Goal: Participate in discussion: Engage in conversation with other users on a specific topic

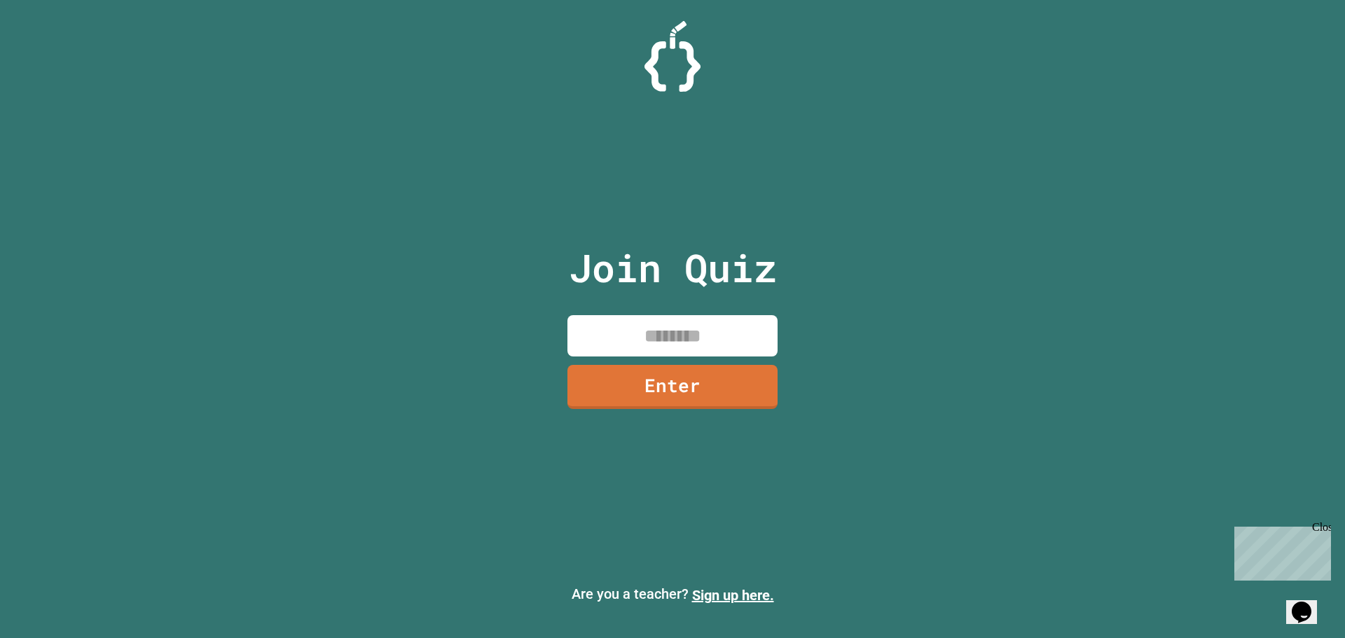
click at [608, 337] on input at bounding box center [673, 335] width 210 height 41
click at [1321, 524] on div "Close" at bounding box center [1322, 530] width 18 height 18
click at [741, 349] on input at bounding box center [673, 335] width 210 height 41
type input "********"
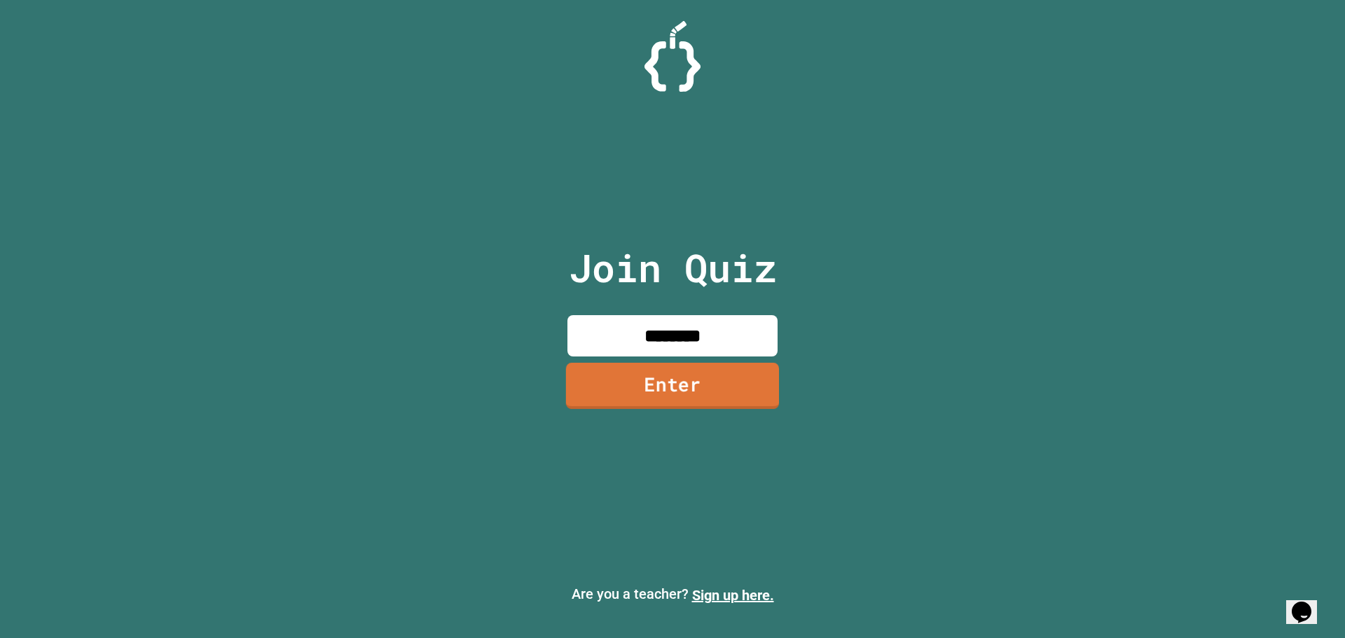
click at [697, 377] on link "Enter" at bounding box center [672, 386] width 213 height 46
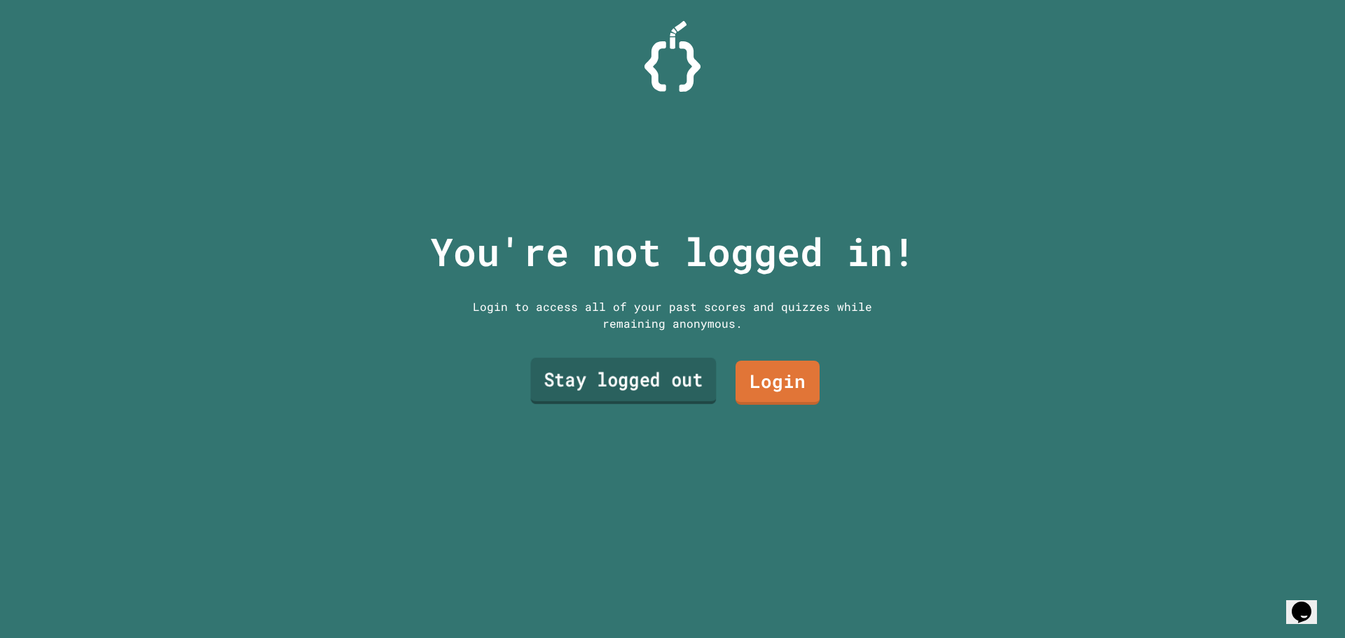
click at [622, 365] on link "Stay logged out" at bounding box center [623, 381] width 186 height 46
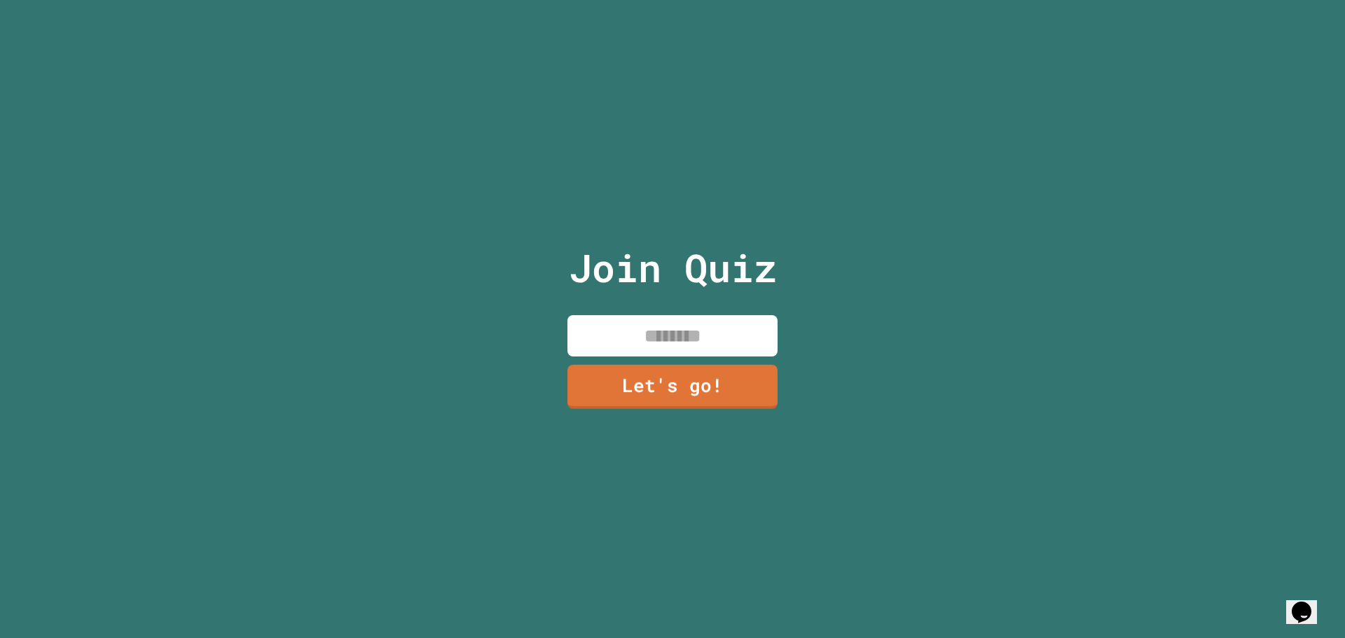
click at [633, 337] on input at bounding box center [673, 335] width 210 height 41
type input "*"
type input "**"
click at [690, 371] on link "Let's go!" at bounding box center [672, 385] width 207 height 46
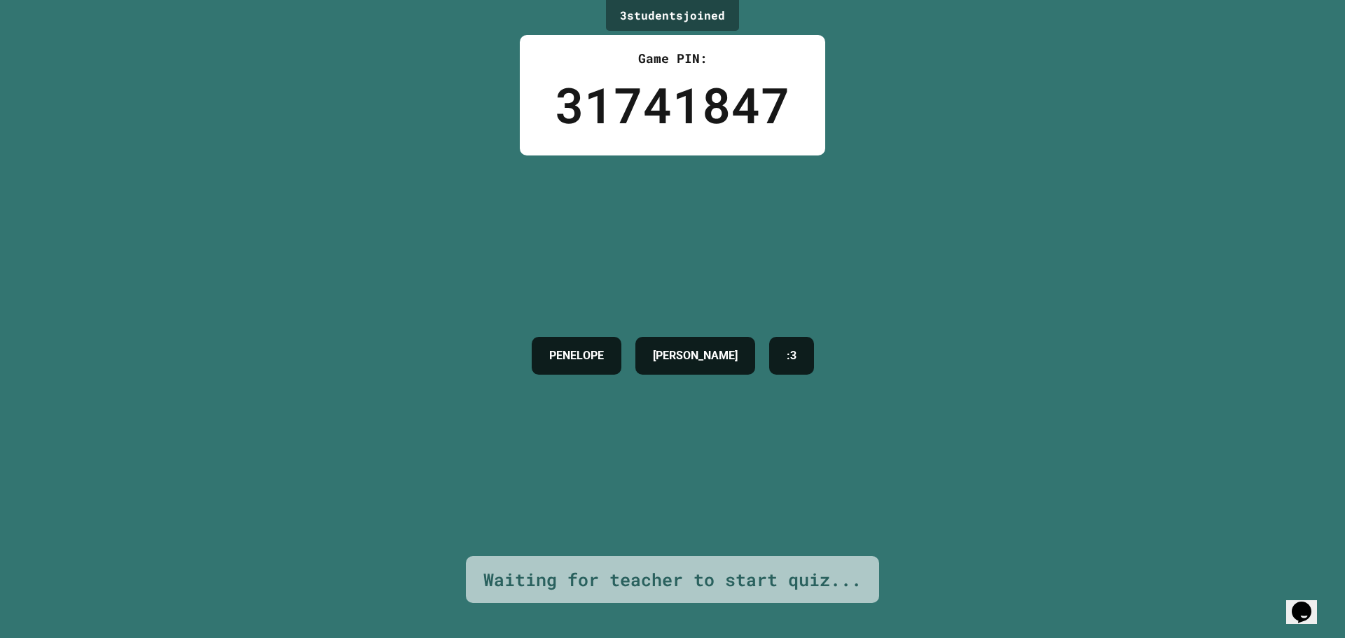
click at [238, 131] on div "3 student s joined Game PIN: 31741847 [PERSON_NAME] [PERSON_NAME] :3 Waiting fo…" at bounding box center [672, 319] width 1345 height 638
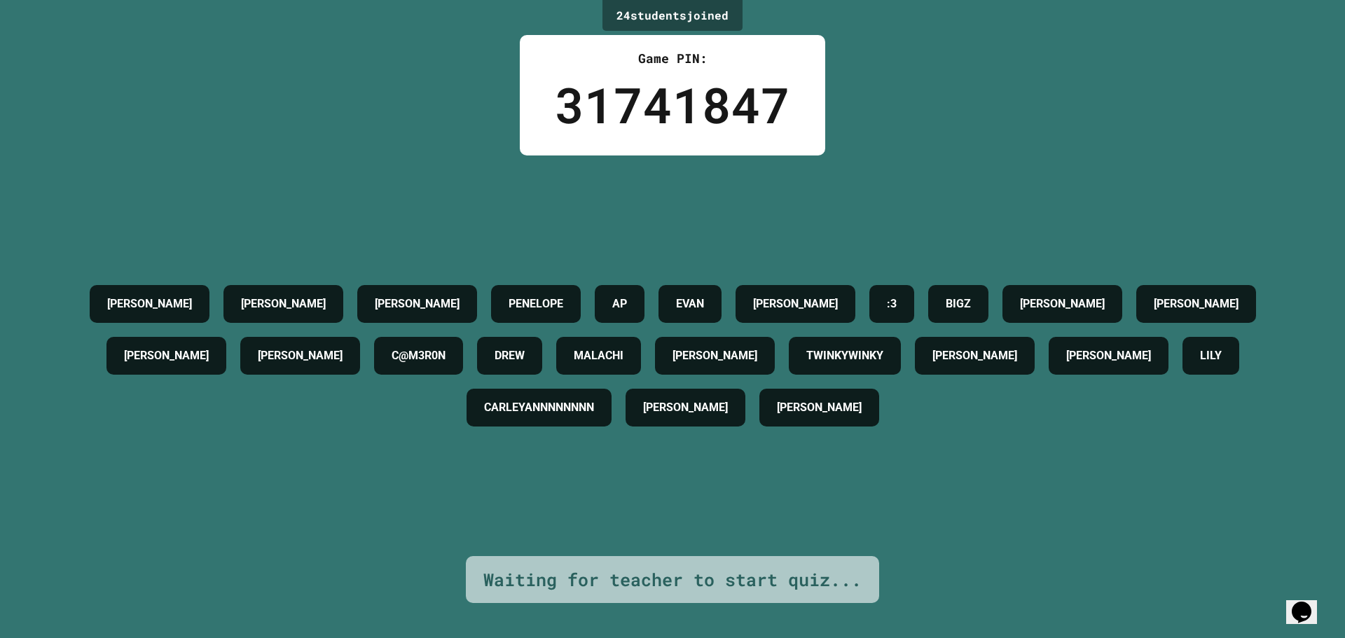
click at [903, 196] on div "[PERSON_NAME] [PERSON_NAME] [PERSON_NAME] AP [PERSON_NAME] [PERSON_NAME] :3 [PE…" at bounding box center [672, 356] width 1275 height 401
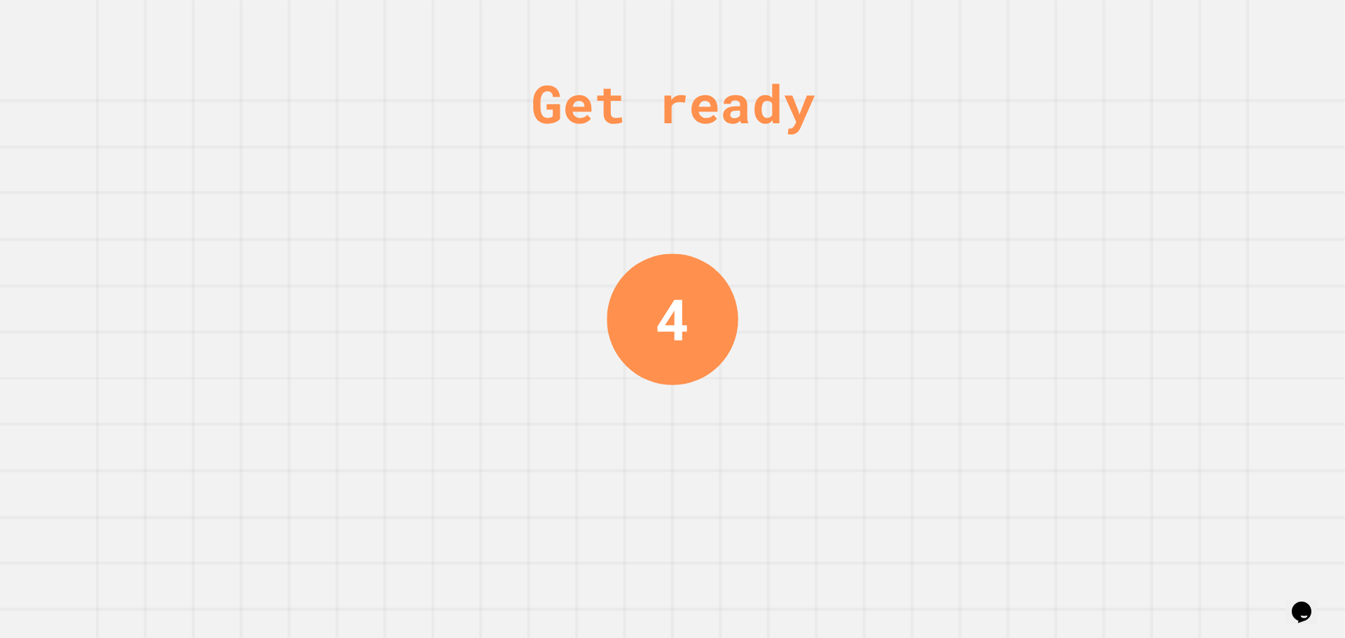
drag, startPoint x: 969, startPoint y: 485, endPoint x: 957, endPoint y: 490, distance: 12.9
click at [969, 485] on div "Get ready 4" at bounding box center [672, 319] width 1345 height 638
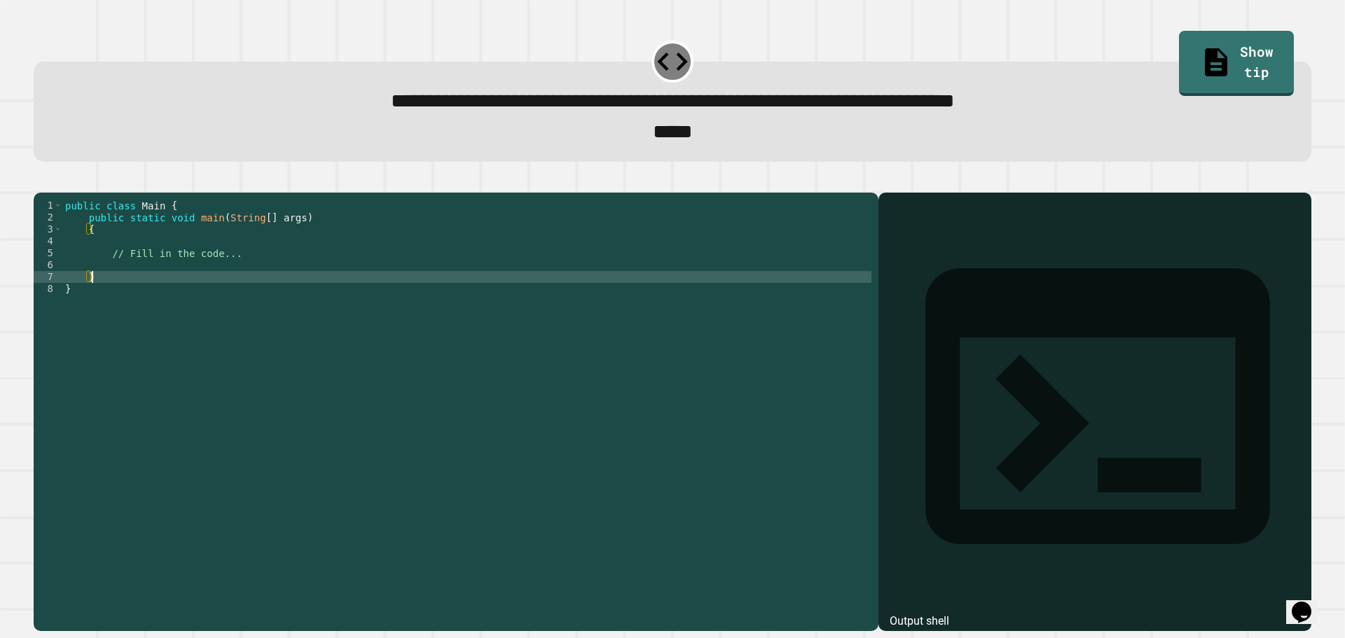
click at [238, 294] on div "public class Main { public static void main ( String [ ] args ) { // Fill in th…" at bounding box center [466, 396] width 809 height 393
click at [181, 280] on div "public class Main { public static void main ( String [ ] args ) { // Fill in th…" at bounding box center [466, 396] width 809 height 393
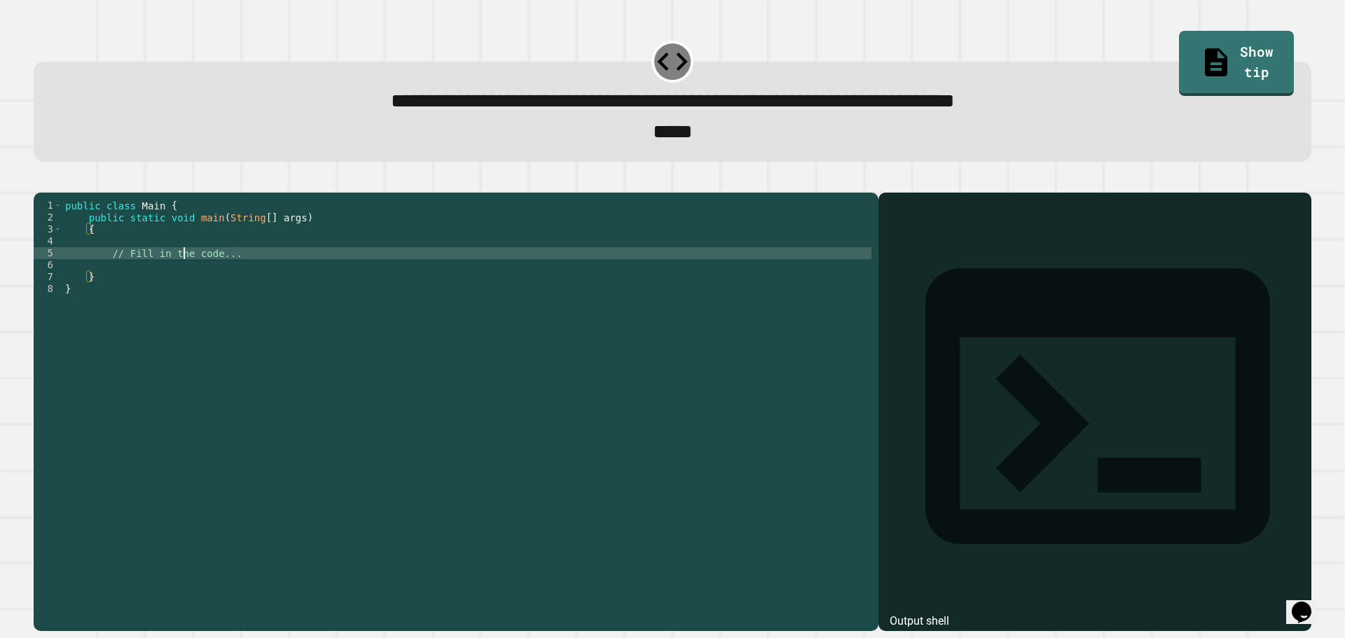
click at [181, 280] on div "public class Main { public static void main ( String [ ] args ) { // Fill in th…" at bounding box center [466, 396] width 809 height 393
click at [181, 280] on div "public class Main { public static void main ( String [ ] args ) { // Fill in th…" at bounding box center [466, 384] width 809 height 369
click at [186, 277] on div "public class Main { public static void main ( String [ ] args ) { // Fill in th…" at bounding box center [466, 396] width 809 height 393
click at [194, 274] on div "public class Main { public static void main ( String [ ] args ) { // Fill in th…" at bounding box center [466, 396] width 809 height 393
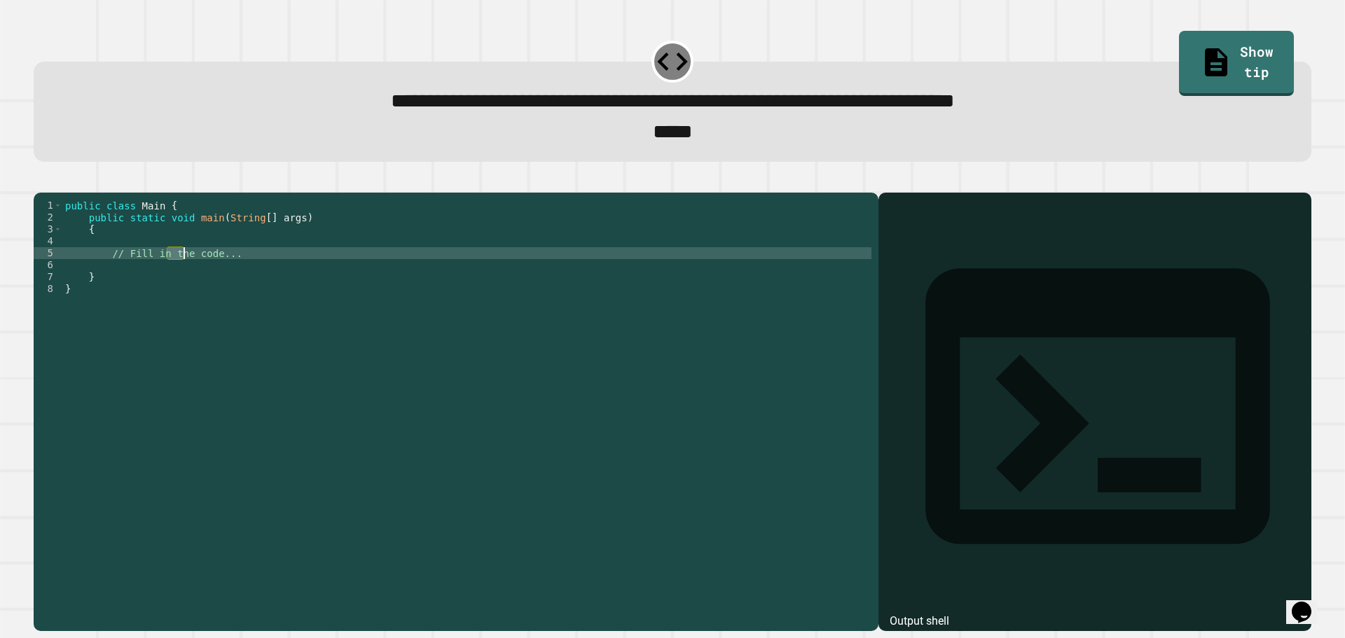
click at [194, 274] on div "public class Main { public static void main ( String [ ] args ) { // Fill in th…" at bounding box center [466, 396] width 809 height 393
click at [175, 288] on div "public class Main { public static void main ( String [ ] args ) { // Fill in th…" at bounding box center [466, 384] width 809 height 369
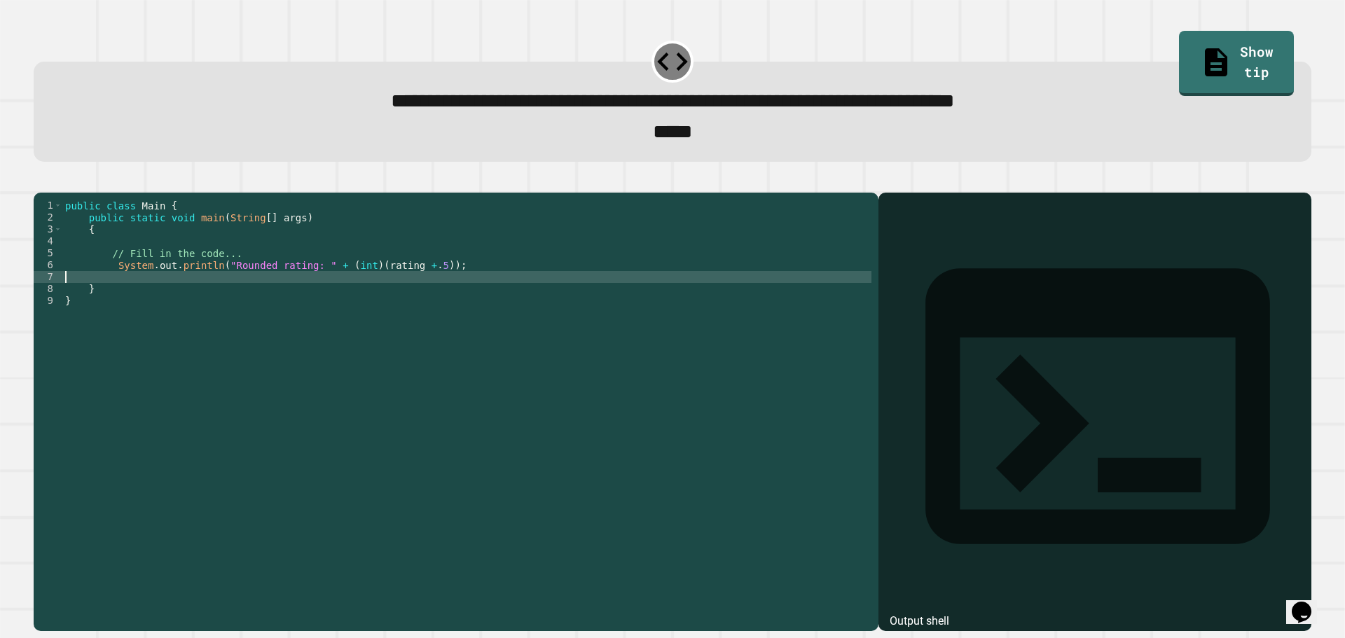
click at [423, 289] on div "public class Main { public static void main ( String [ ] args ) { // Fill in th…" at bounding box center [466, 396] width 809 height 393
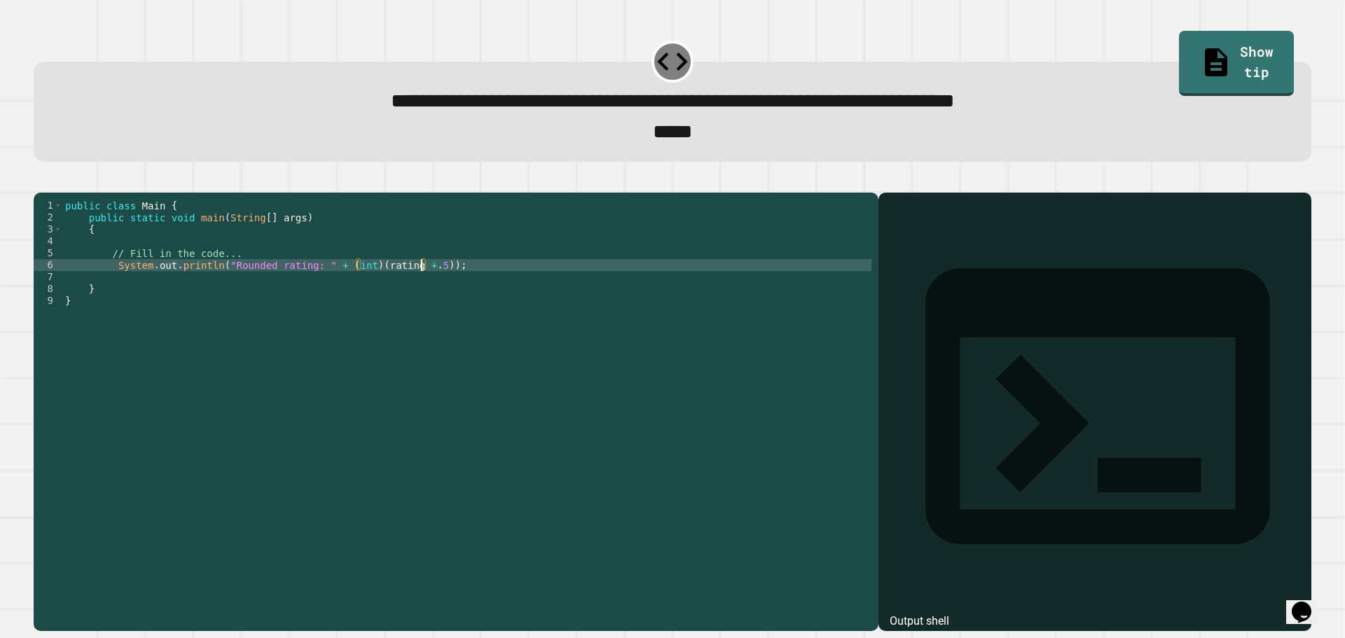
click at [426, 291] on div "public class Main { public static void main ( String [ ] args ) { // Fill in th…" at bounding box center [466, 396] width 809 height 393
click at [41, 181] on icon "button" at bounding box center [41, 181] width 0 height 0
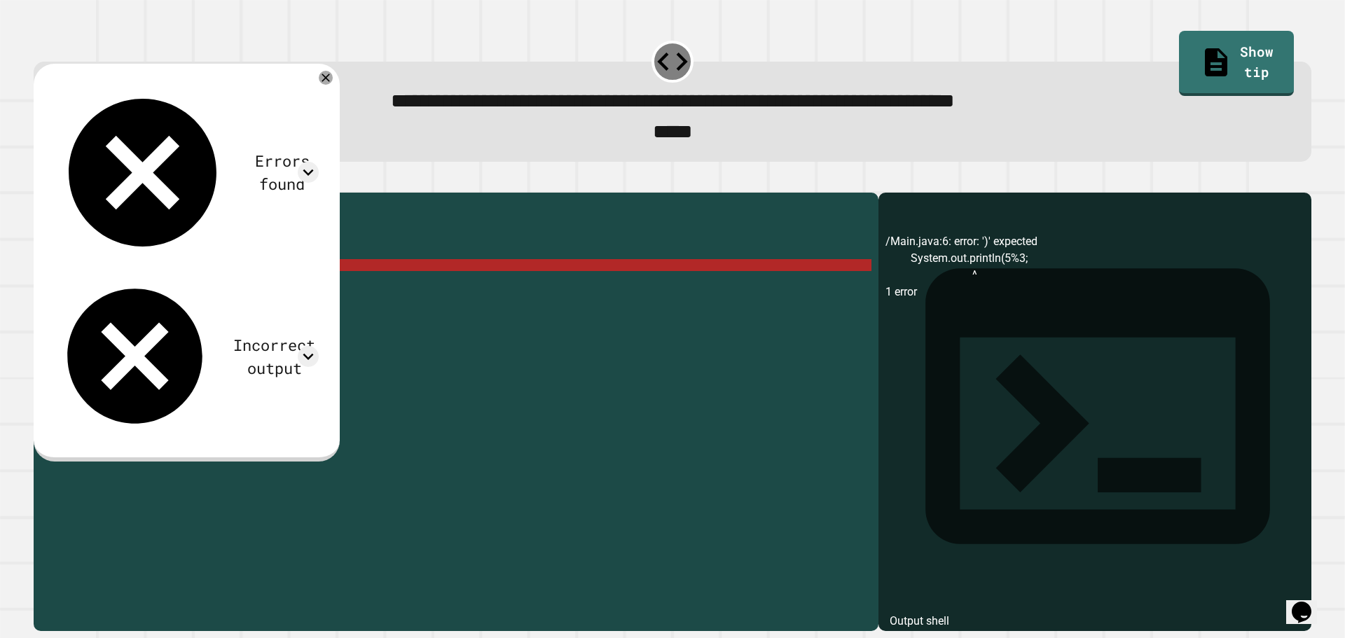
click at [231, 282] on div "public class Main { public static void main ( String [ ] args ) { // Fill in th…" at bounding box center [466, 396] width 809 height 393
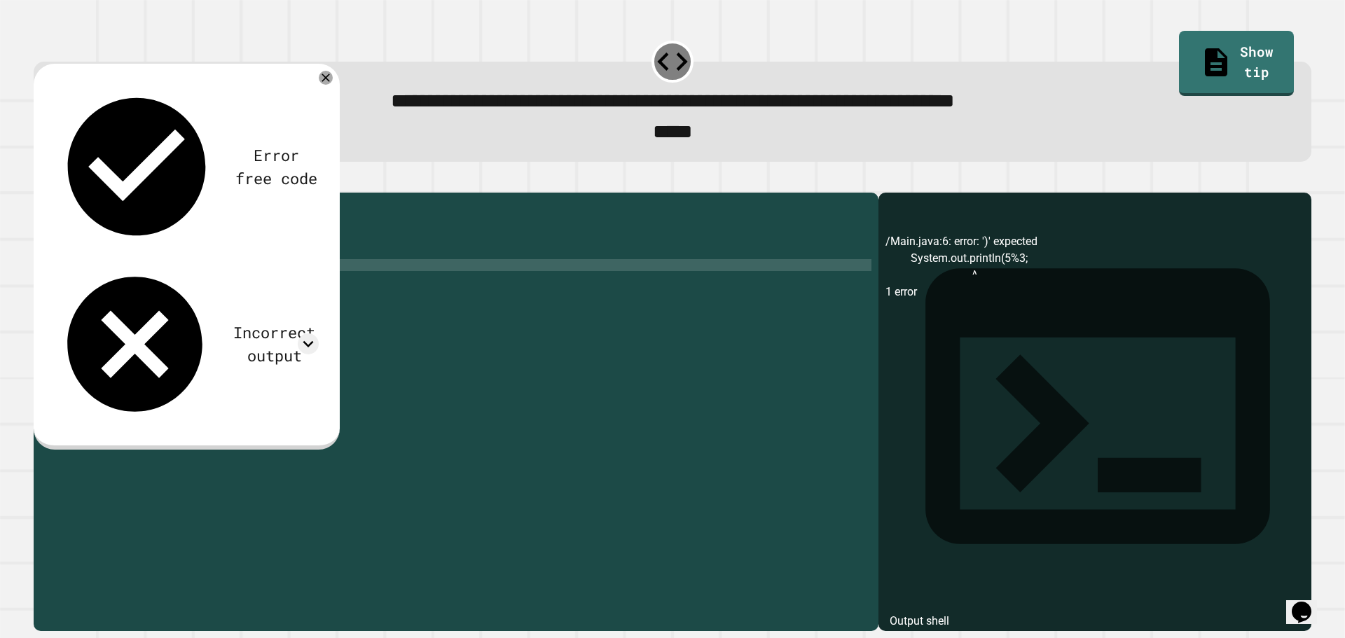
type textarea "**********"
click at [53, 191] on icon "button" at bounding box center [50, 189] width 8 height 10
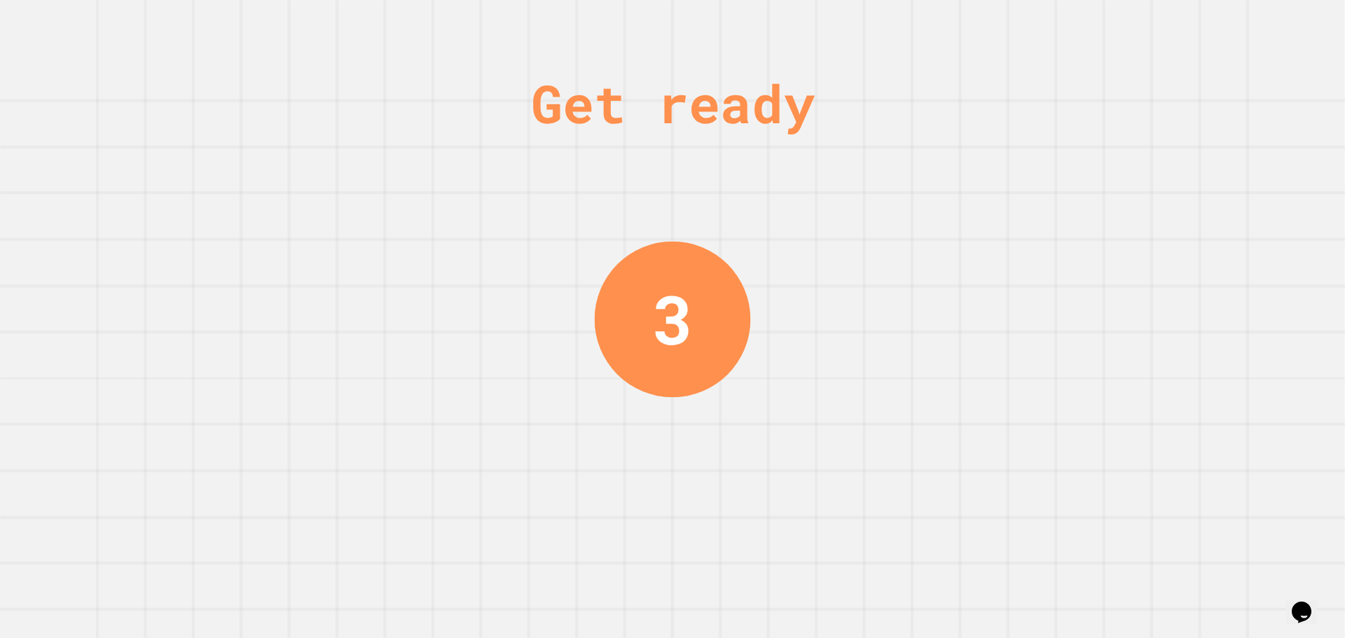
click at [1111, 390] on div "Get ready 3" at bounding box center [672, 319] width 1345 height 638
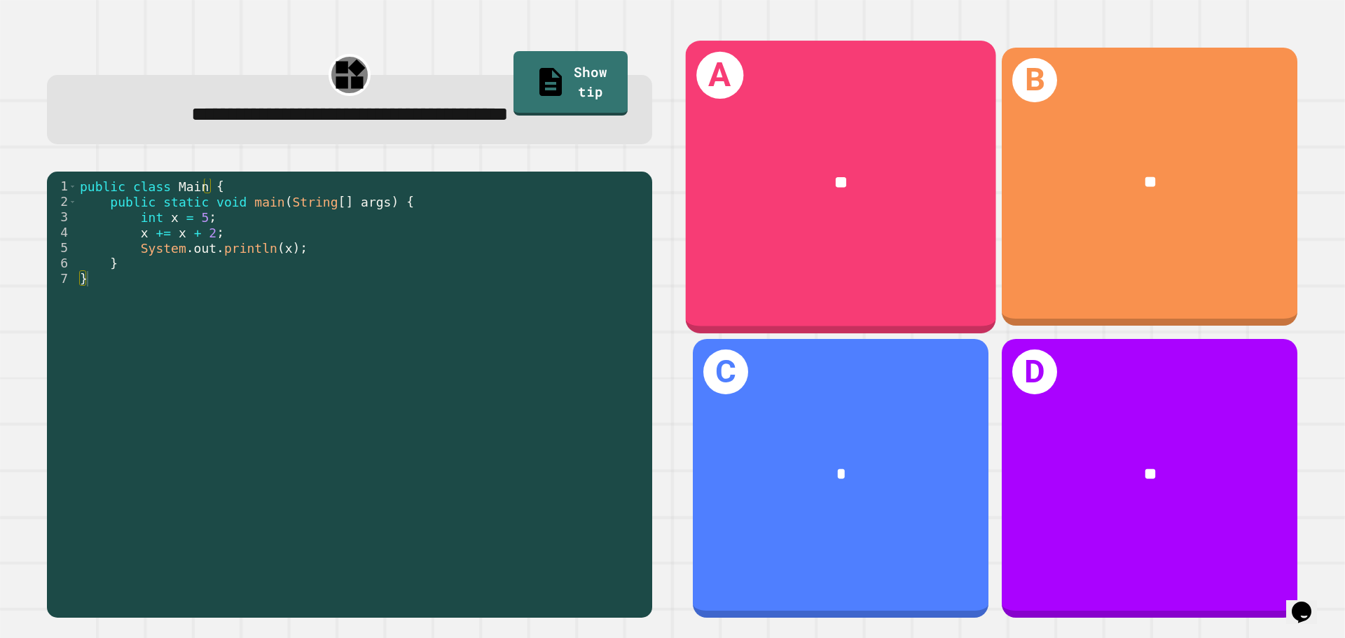
click at [832, 207] on div "**" at bounding box center [841, 183] width 310 height 94
click at [865, 228] on div "A **" at bounding box center [841, 187] width 310 height 292
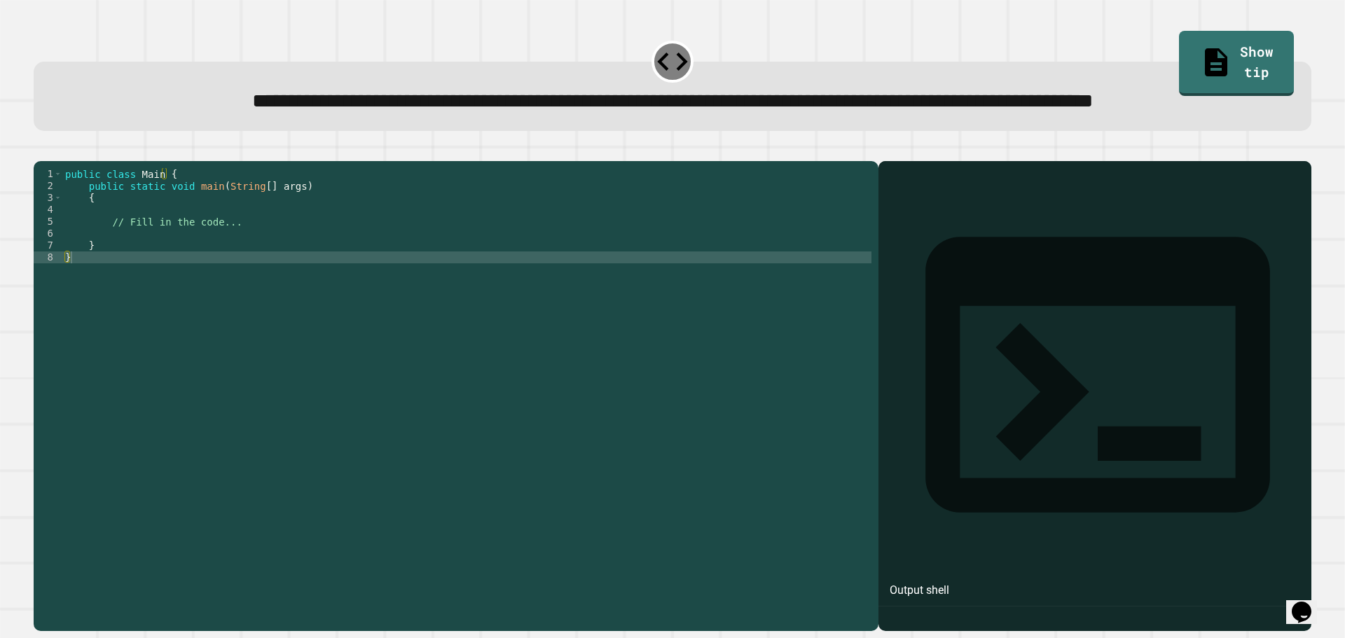
click at [230, 253] on div "public class Main { public static void main ( String [ ] args ) { // Fill in th…" at bounding box center [466, 364] width 809 height 393
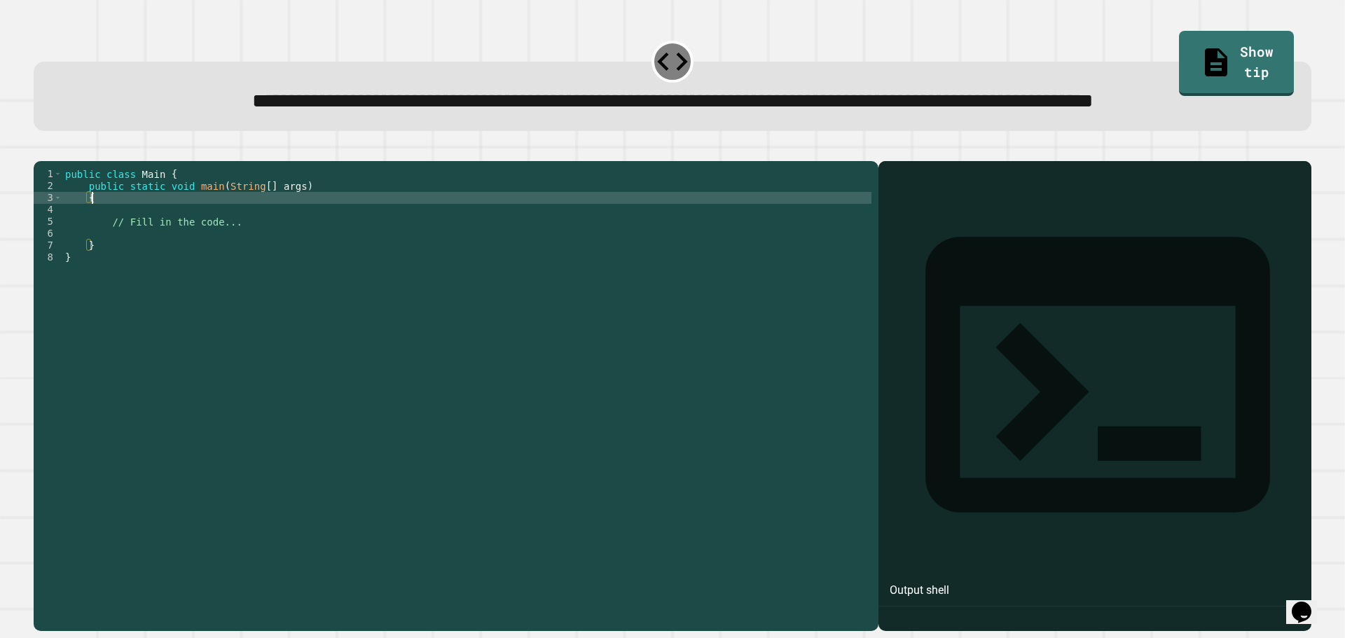
click at [235, 263] on div "public class Main { public static void main ( String [ ] args ) { // Fill in th…" at bounding box center [466, 364] width 809 height 393
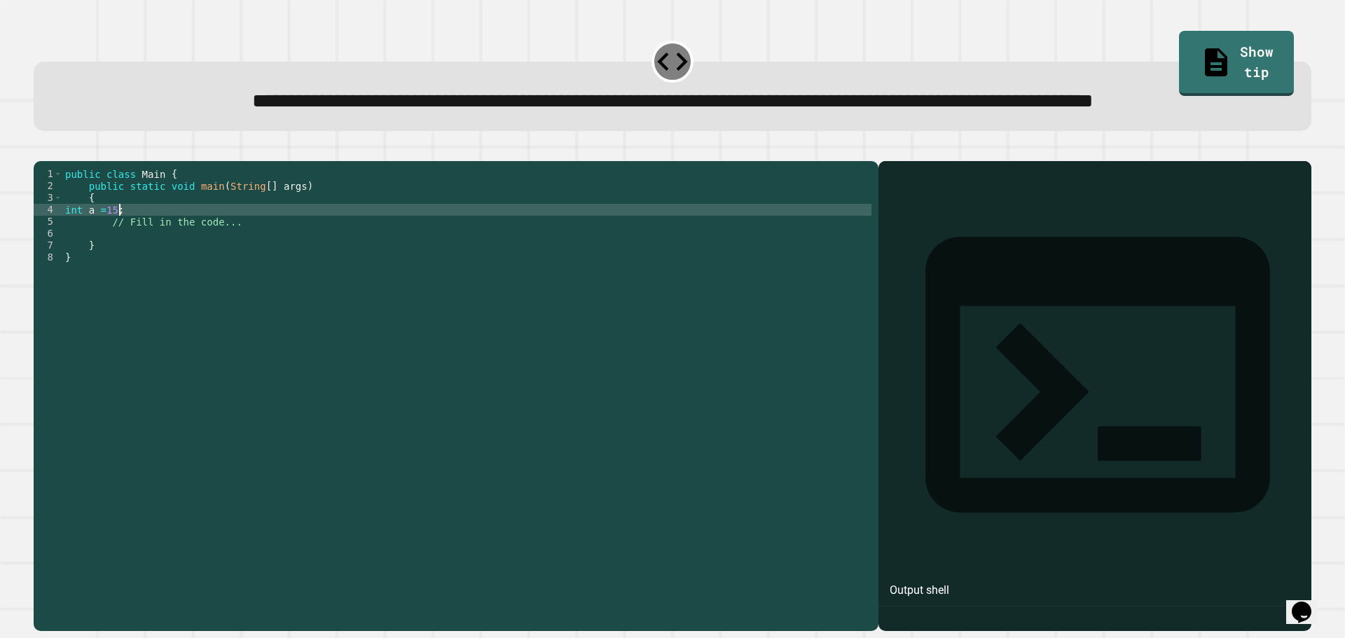
scroll to position [0, 3]
type textarea "**********"
click at [185, 257] on div "public class Main { public static void main ( String [ ] args ) { int a = 15 ; …" at bounding box center [466, 364] width 809 height 393
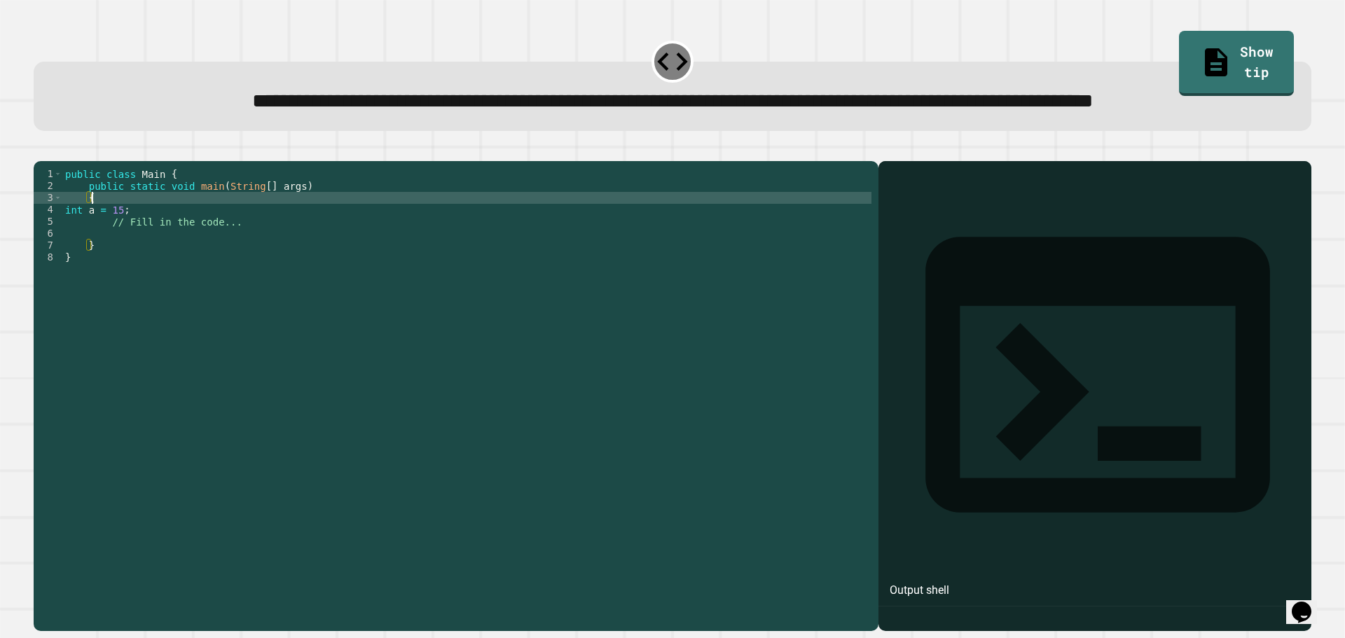
scroll to position [0, 1]
click at [185, 263] on div "public class Main { public static void main ( String [ ] args ) { int a = 15 ; …" at bounding box center [466, 364] width 809 height 393
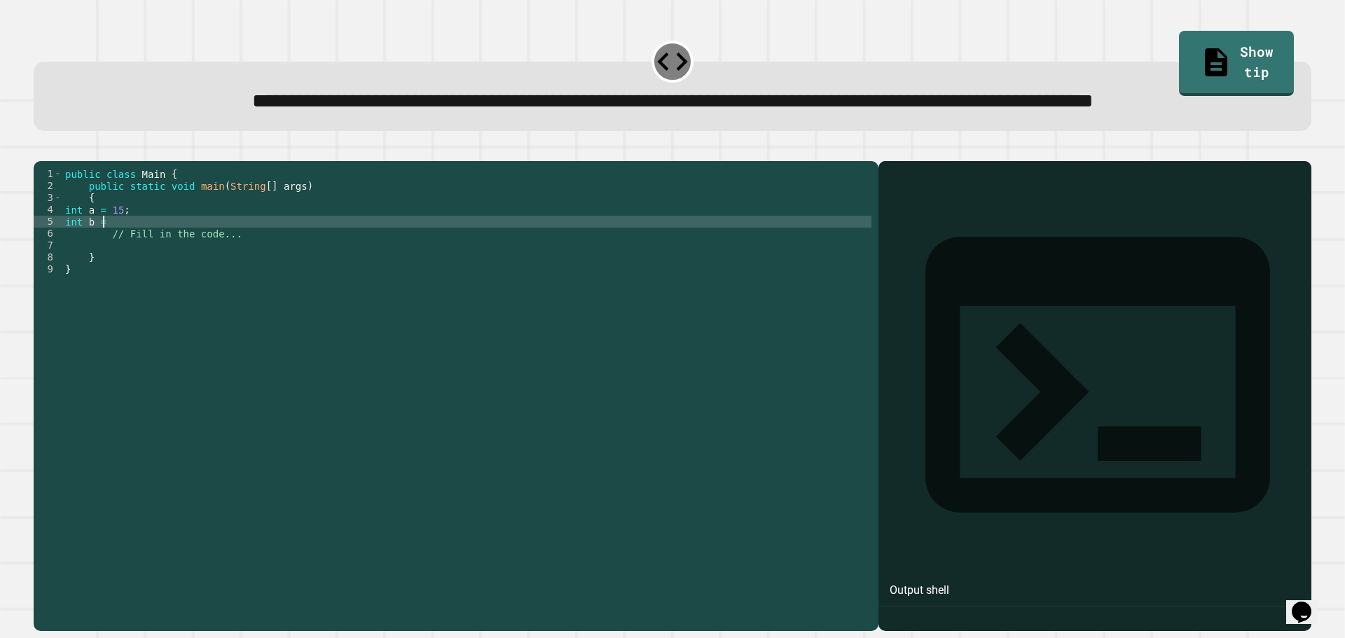
scroll to position [0, 2]
type textarea "**********"
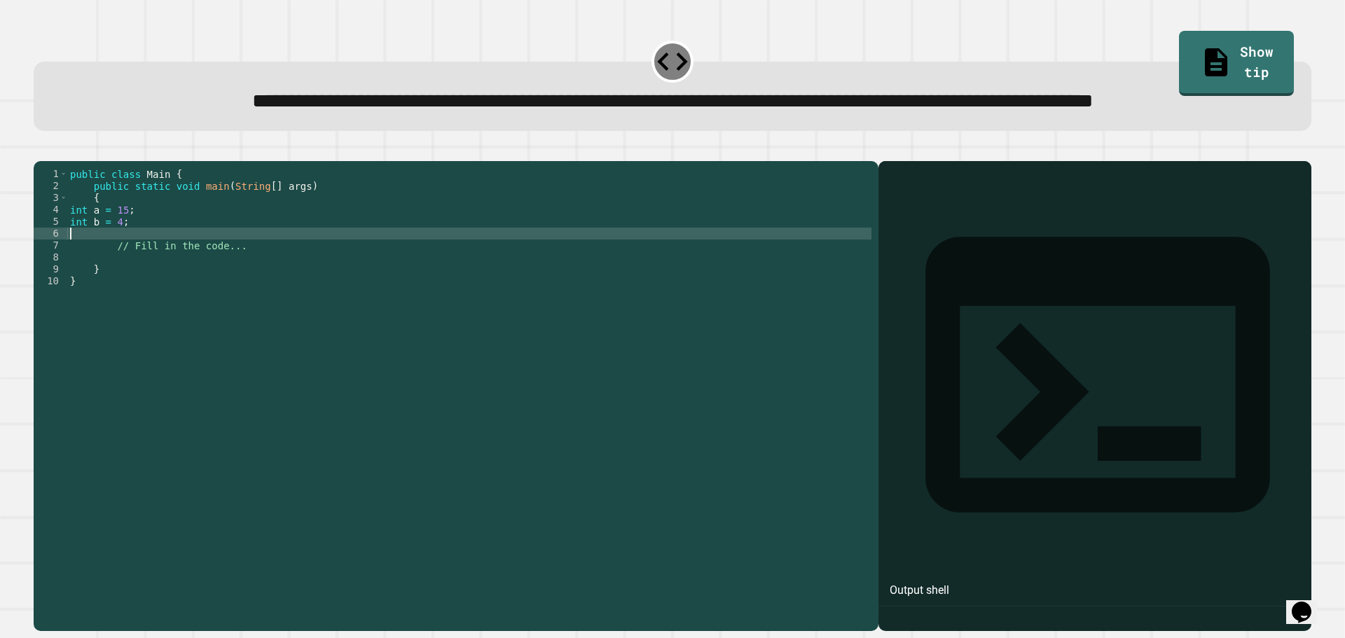
scroll to position [0, 0]
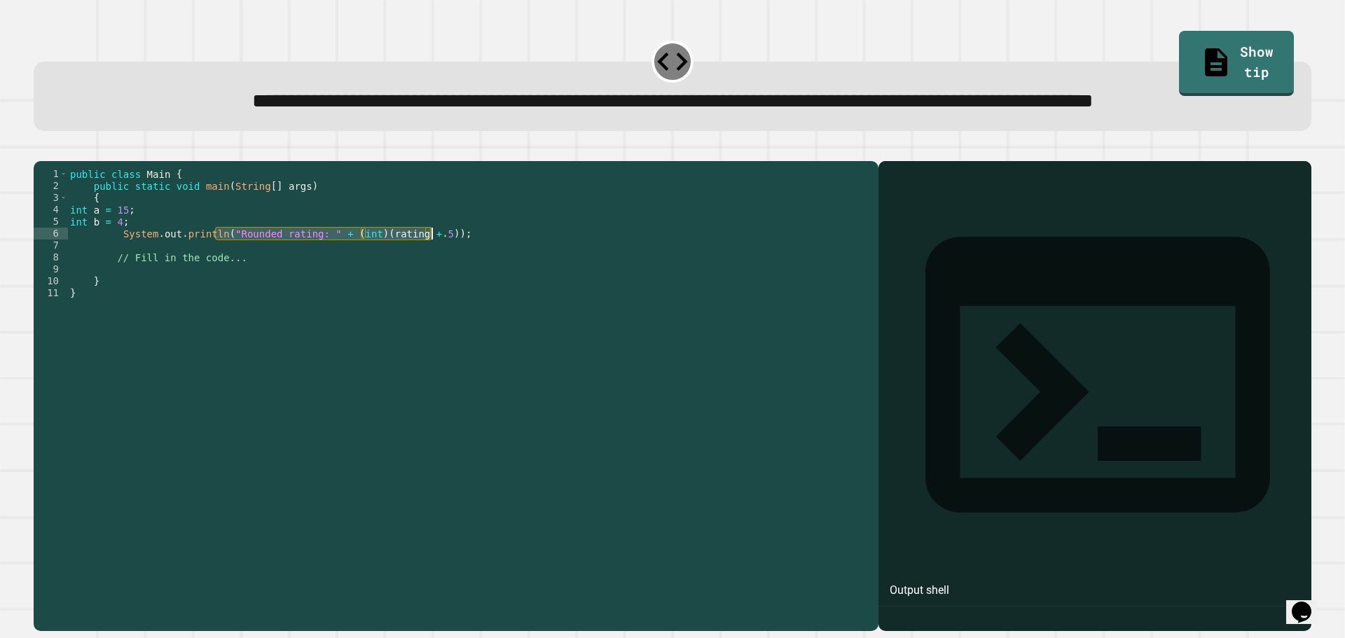
drag, startPoint x: 219, startPoint y: 285, endPoint x: 433, endPoint y: 289, distance: 214.5
click at [433, 289] on div "public class Main { public static void main ( String [ ] args ) { int a = 15 ; …" at bounding box center [469, 364] width 804 height 393
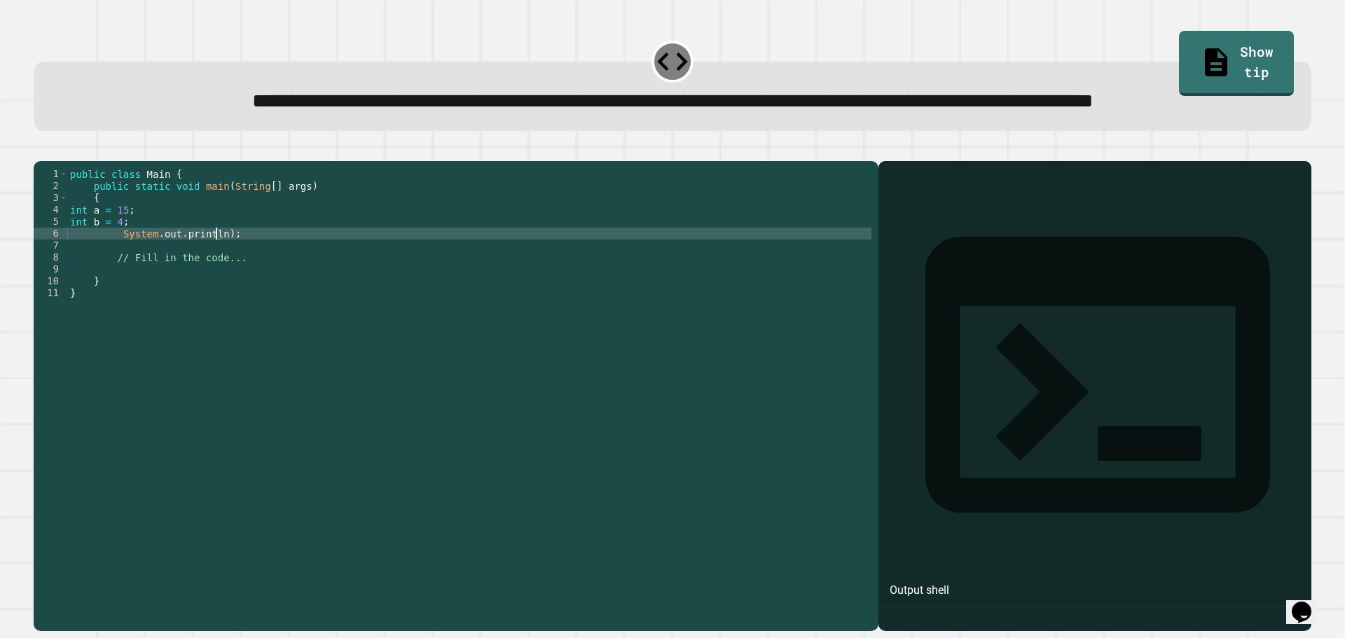
scroll to position [0, 11]
click at [180, 275] on div "public class Main { public static void main ( String [ ] args ) { int a = 15 ; …" at bounding box center [469, 364] width 804 height 393
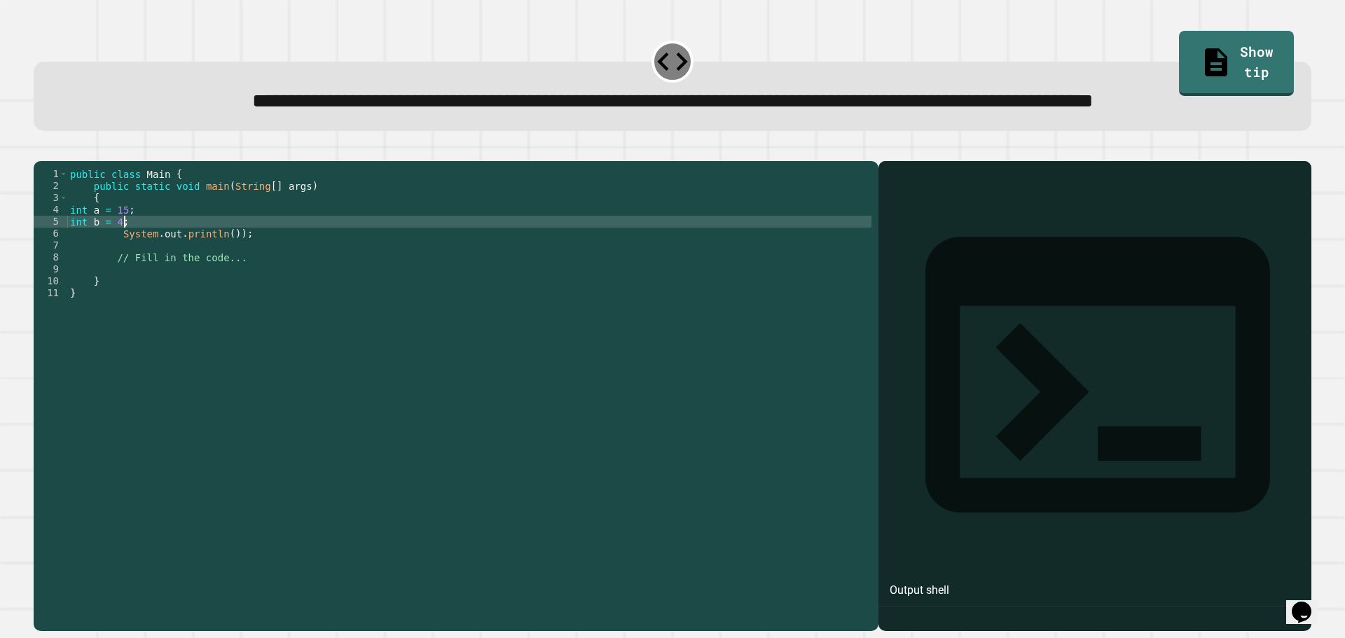
scroll to position [0, 4]
type textarea "**********"
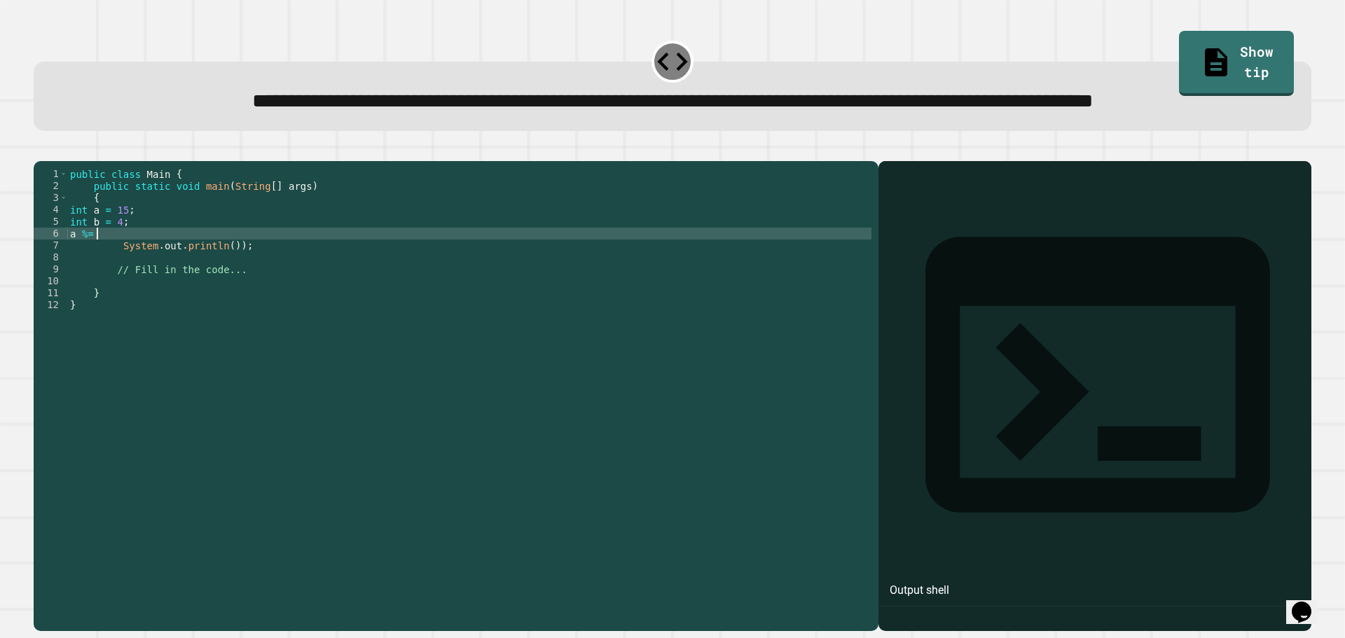
scroll to position [0, 1]
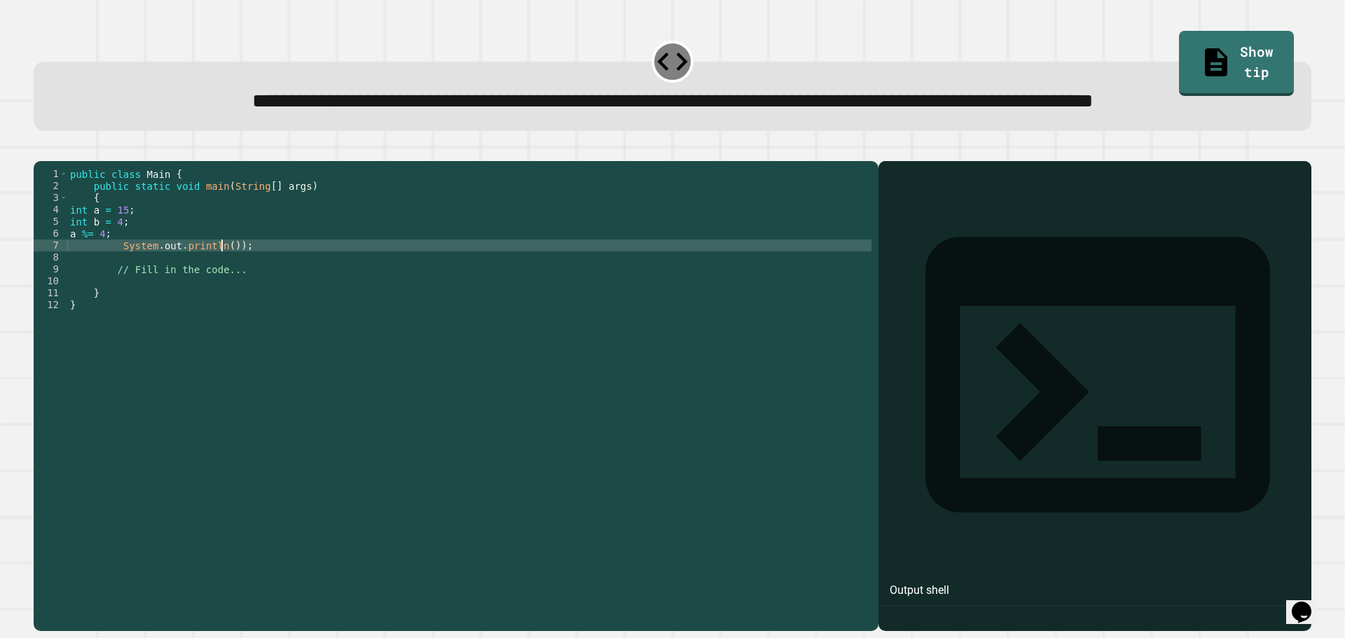
click at [220, 297] on div "public class Main { public static void main ( String [ ] args ) { int a = 15 ; …" at bounding box center [469, 364] width 804 height 393
type textarea "**********"
click at [41, 150] on icon "button" at bounding box center [41, 150] width 0 height 0
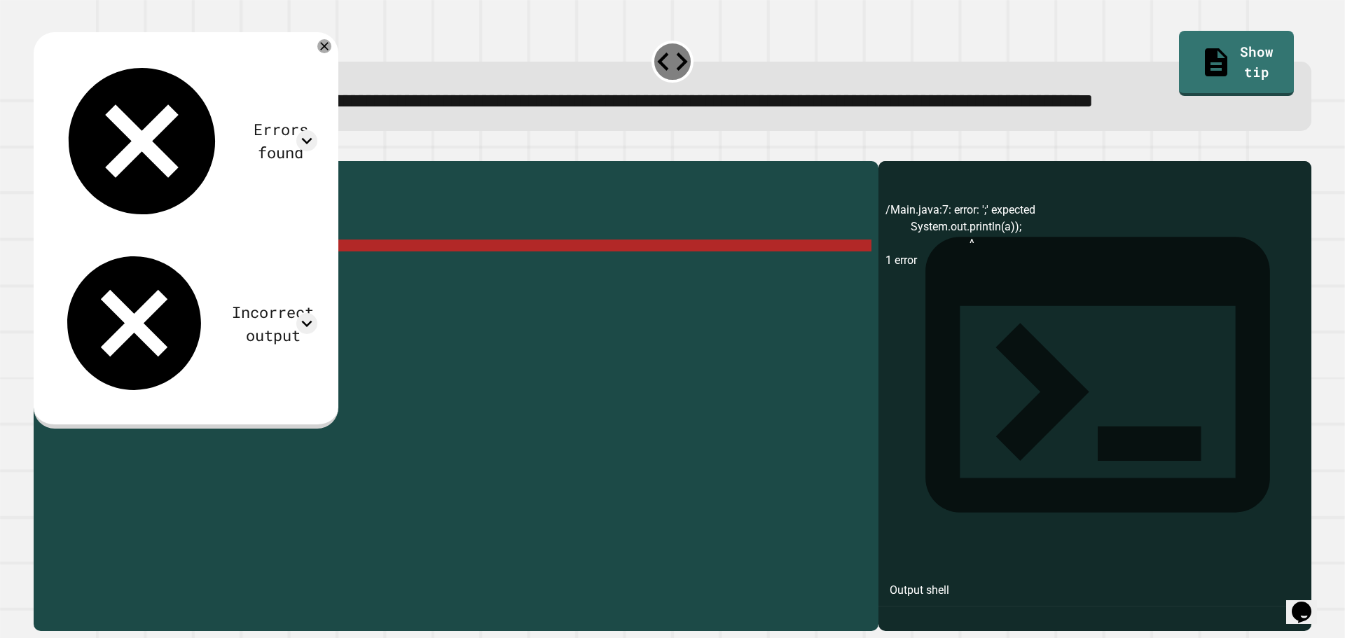
click at [221, 301] on div "public class Main { public static void main ( String [ ] args ) { int a = 15 ; …" at bounding box center [469, 364] width 804 height 393
click at [247, 314] on div "public class Main { public static void main ( String [ ] args ) { int a = 15 ; …" at bounding box center [469, 364] width 804 height 393
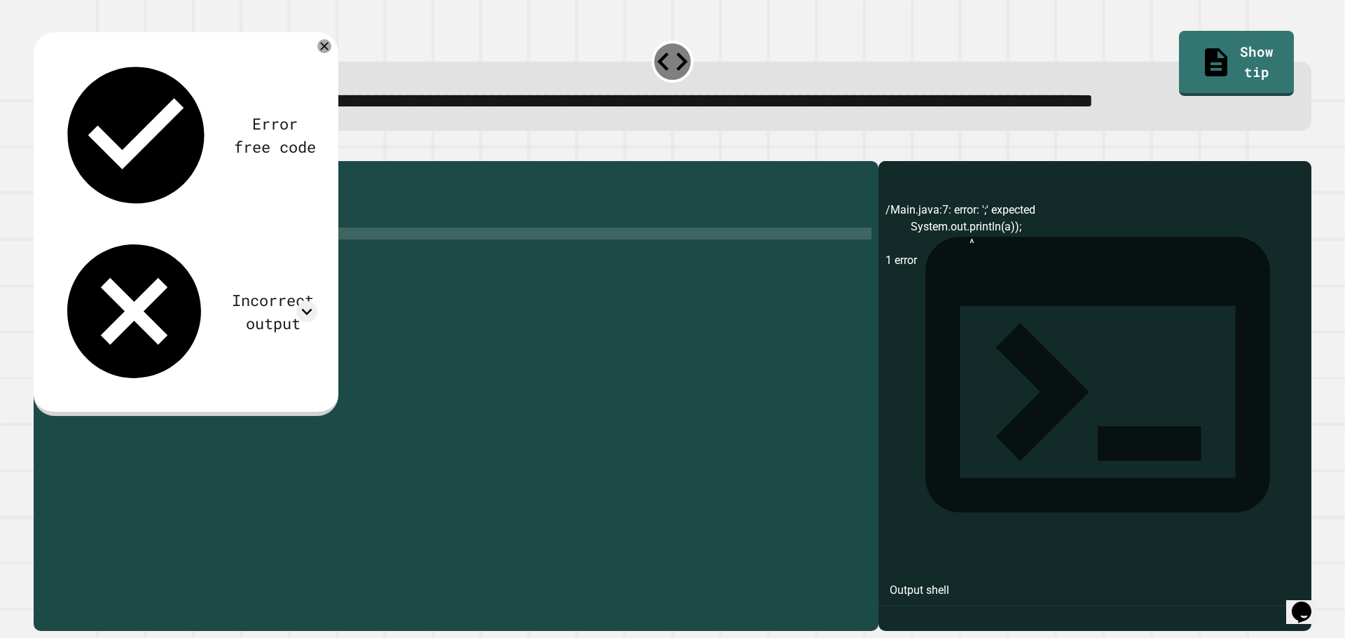
click at [99, 289] on div "public class Main { public static void main ( String [ ] args ) { int a = 15 ; …" at bounding box center [469, 364] width 804 height 393
click at [102, 290] on div "public class Main { public static void main ( String [ ] args ) { int a = 15 ; …" at bounding box center [469, 364] width 804 height 393
click at [41, 150] on button "button" at bounding box center [41, 150] width 0 height 0
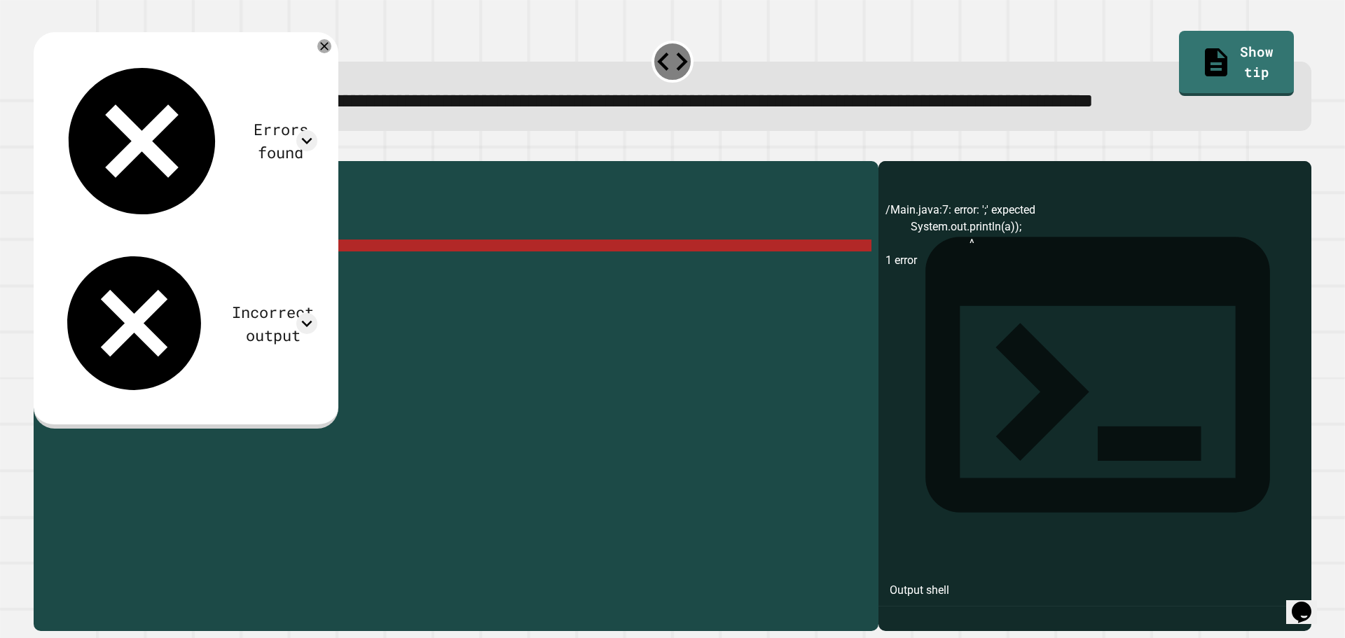
drag, startPoint x: 249, startPoint y: 296, endPoint x: 242, endPoint y: 299, distance: 7.5
click at [242, 299] on div "public class Main { public static void main ( String [ ] args ) { int a = 15 ; …" at bounding box center [469, 364] width 804 height 393
click at [228, 302] on div "public class Main { public static void main ( String [ ] args ) { int a = 15 ; …" at bounding box center [469, 364] width 804 height 393
drag, startPoint x: 111, startPoint y: 287, endPoint x: 70, endPoint y: 289, distance: 41.4
click at [70, 289] on div "public class Main { public static void main ( String [ ] args ) { int a = 15 ; …" at bounding box center [469, 364] width 804 height 393
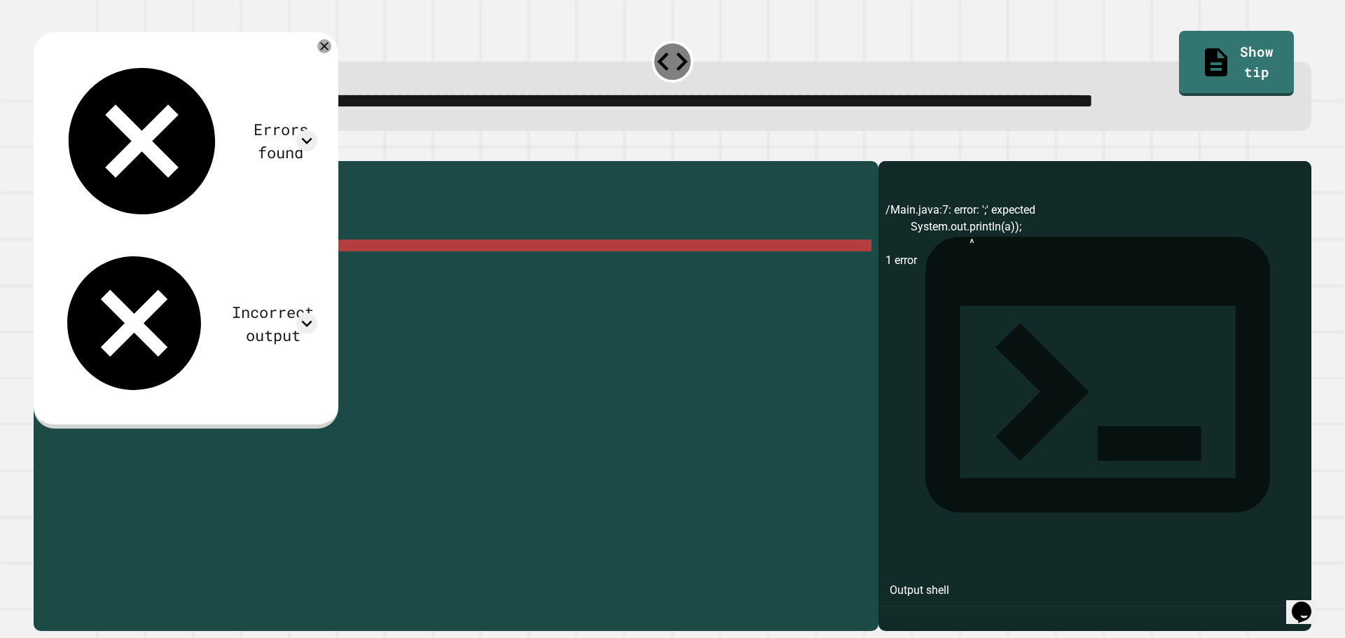
click at [226, 301] on div "public class Main { public static void main ( String [ ] args ) { int a = 15 ; …" at bounding box center [469, 364] width 804 height 393
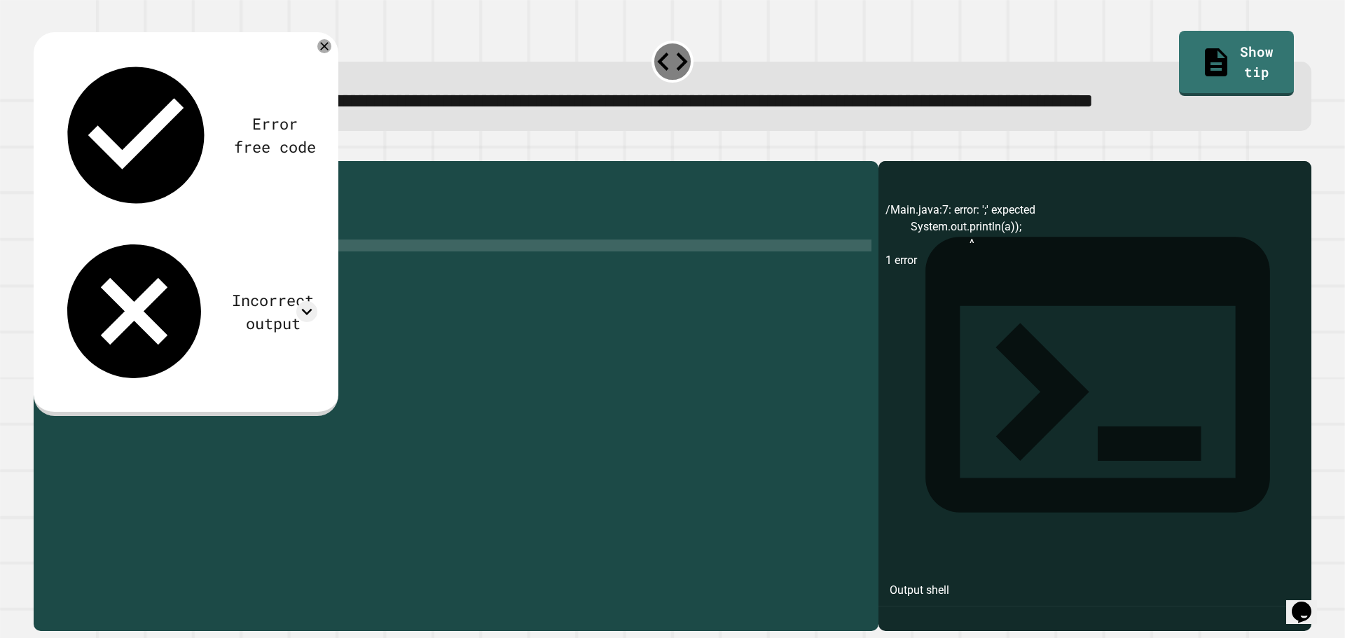
paste textarea "*******"
click at [53, 173] on div "Error free code /Main.java:7: error: ';' expected System.out.println(a)); ^ 1 e…" at bounding box center [186, 224] width 305 height 384
click at [221, 301] on div "public class Main { public static void main ( String [ ] args ) { int a = 15 ; …" at bounding box center [469, 364] width 804 height 393
type textarea "**********"
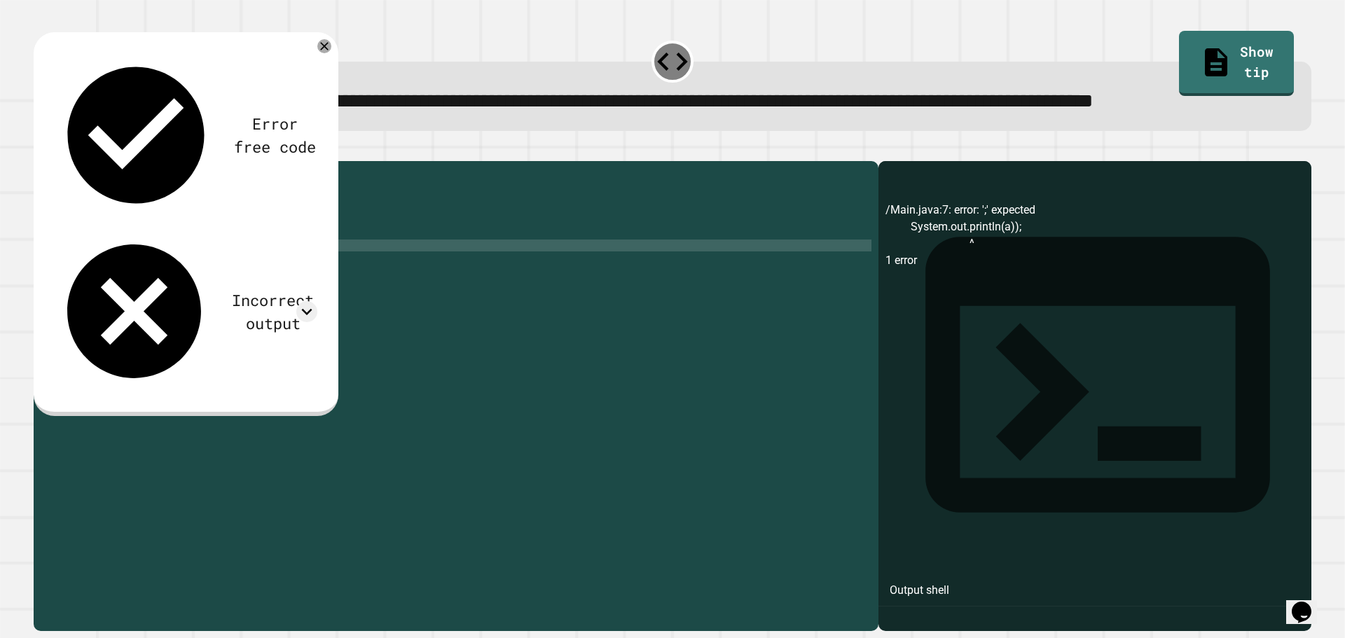
click at [41, 150] on icon "button" at bounding box center [41, 150] width 0 height 0
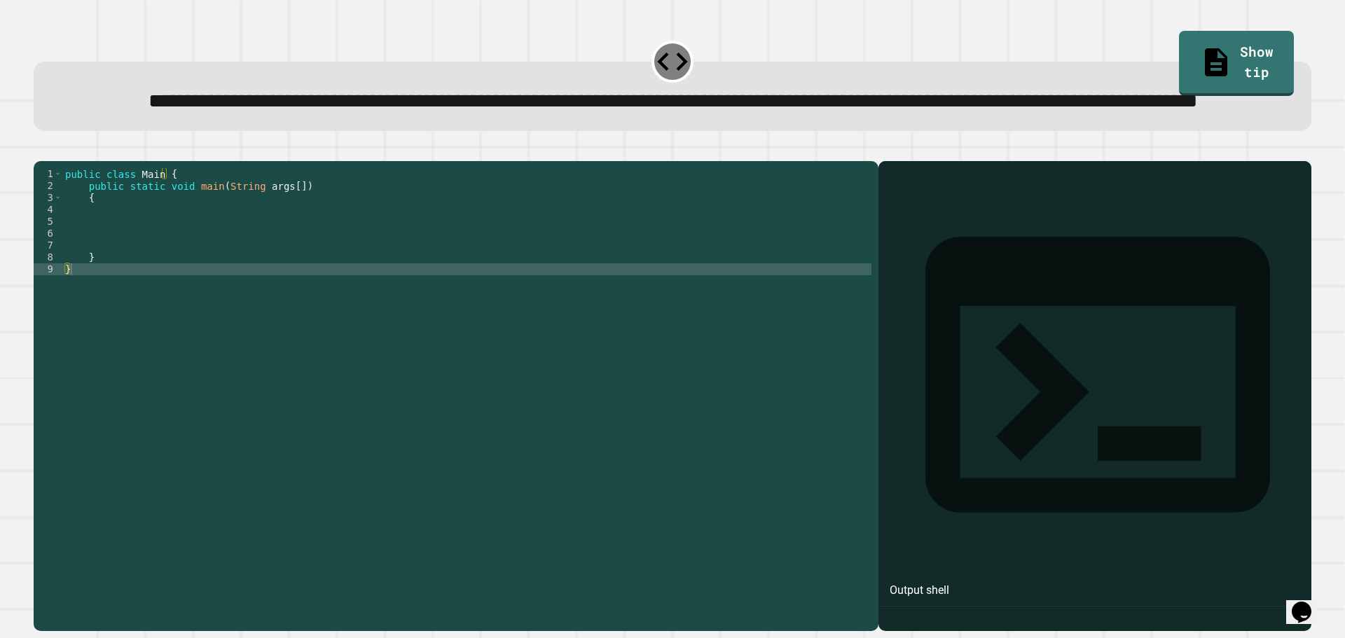
click at [247, 275] on div "public class Main { public static void main ( String args [ ]) { } }" at bounding box center [466, 364] width 809 height 393
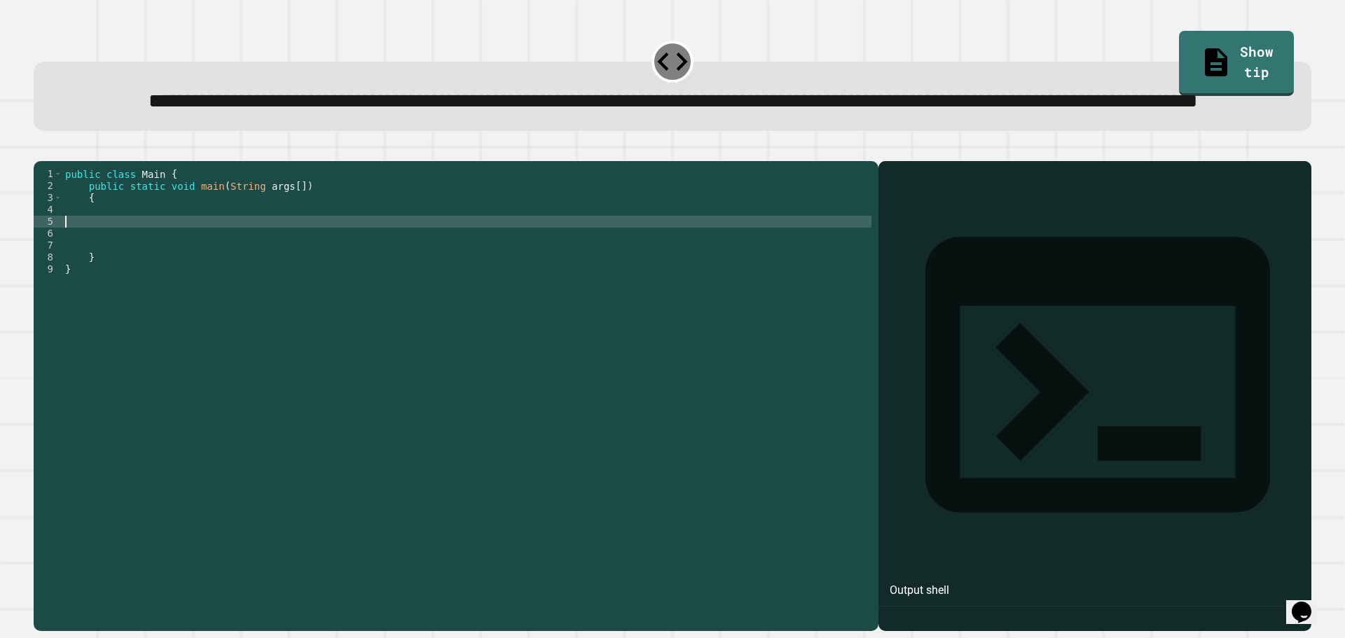
click at [246, 268] on div "public class Main { public static void main ( String args [ ]) { } }" at bounding box center [466, 364] width 809 height 393
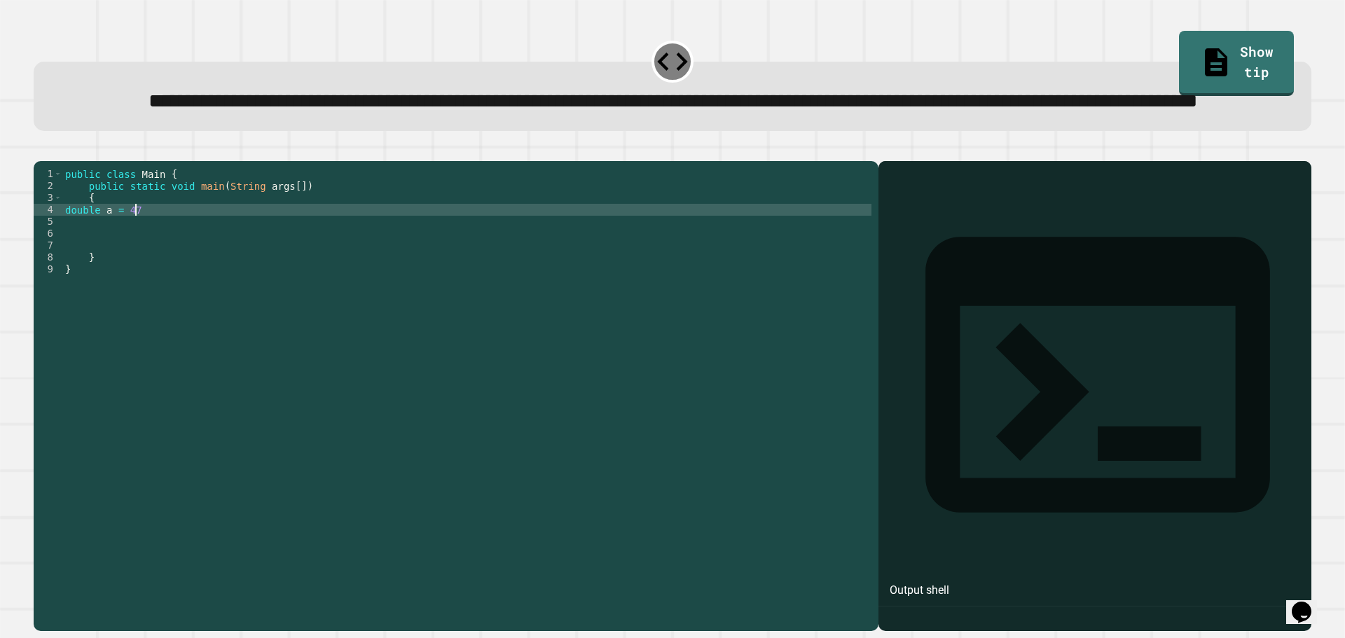
scroll to position [0, 4]
type textarea "**********"
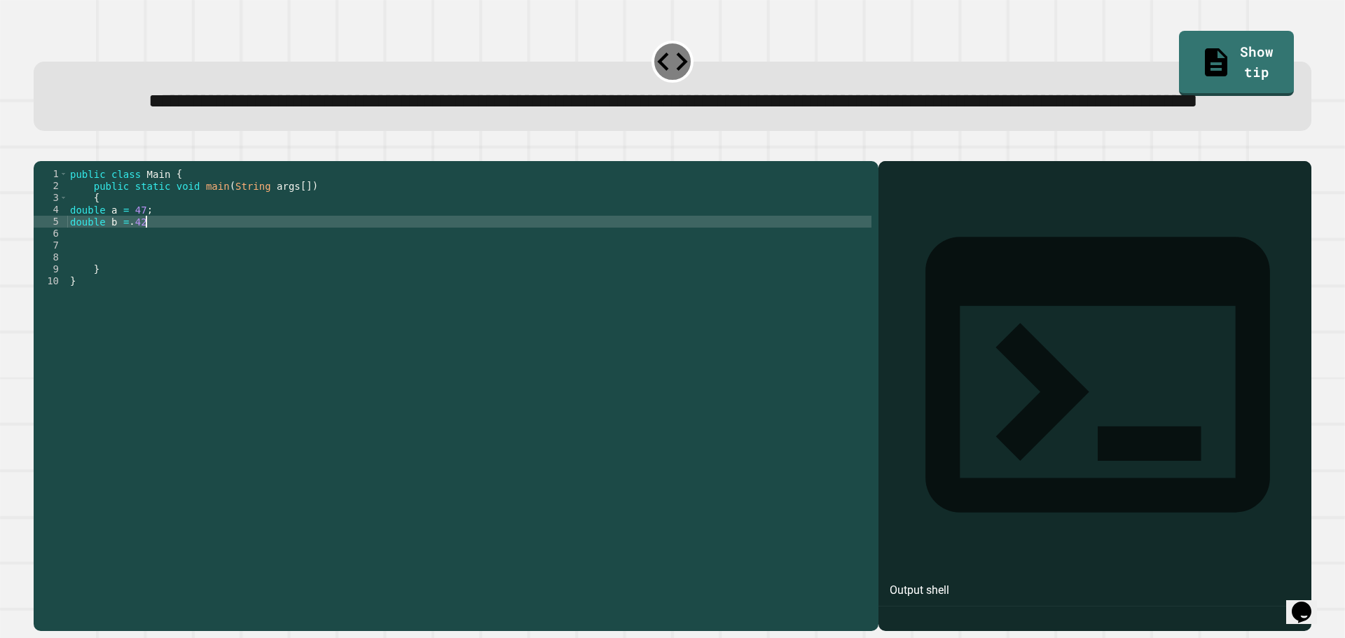
type textarea "**********"
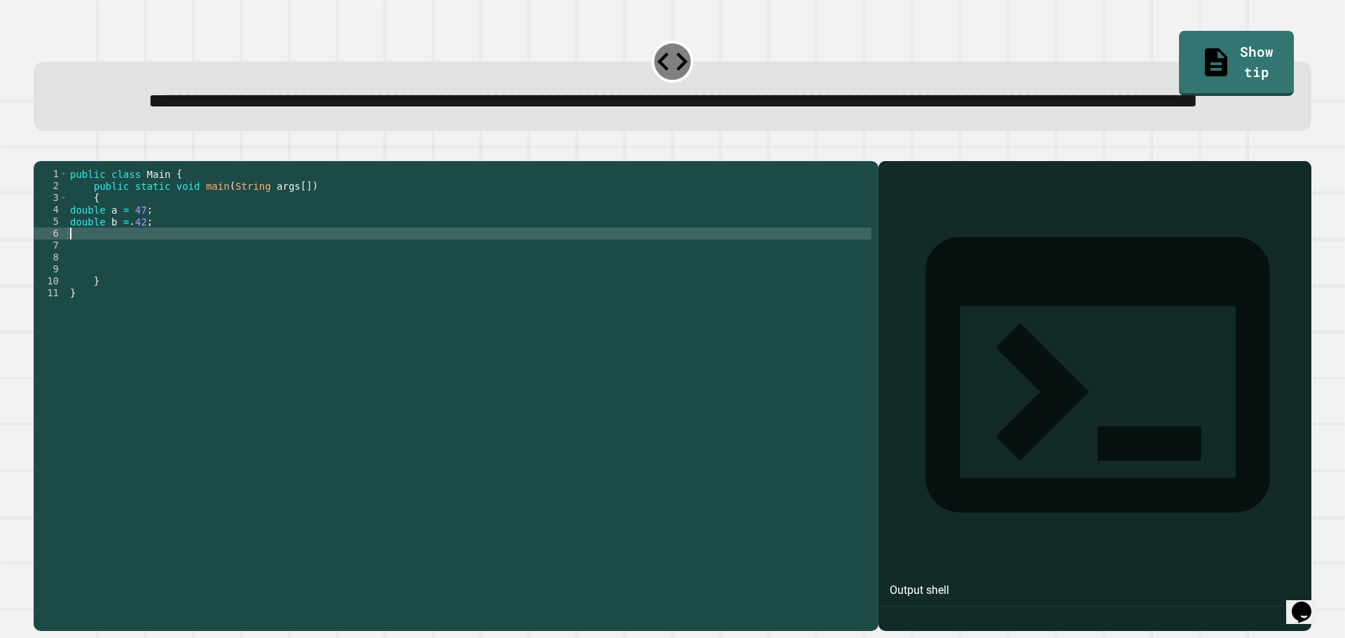
paste textarea "*******"
type textarea "*"
click at [112, 289] on div "public class Main { public static void main ( String args [ ]) { double a = 47 …" at bounding box center [469, 364] width 804 height 393
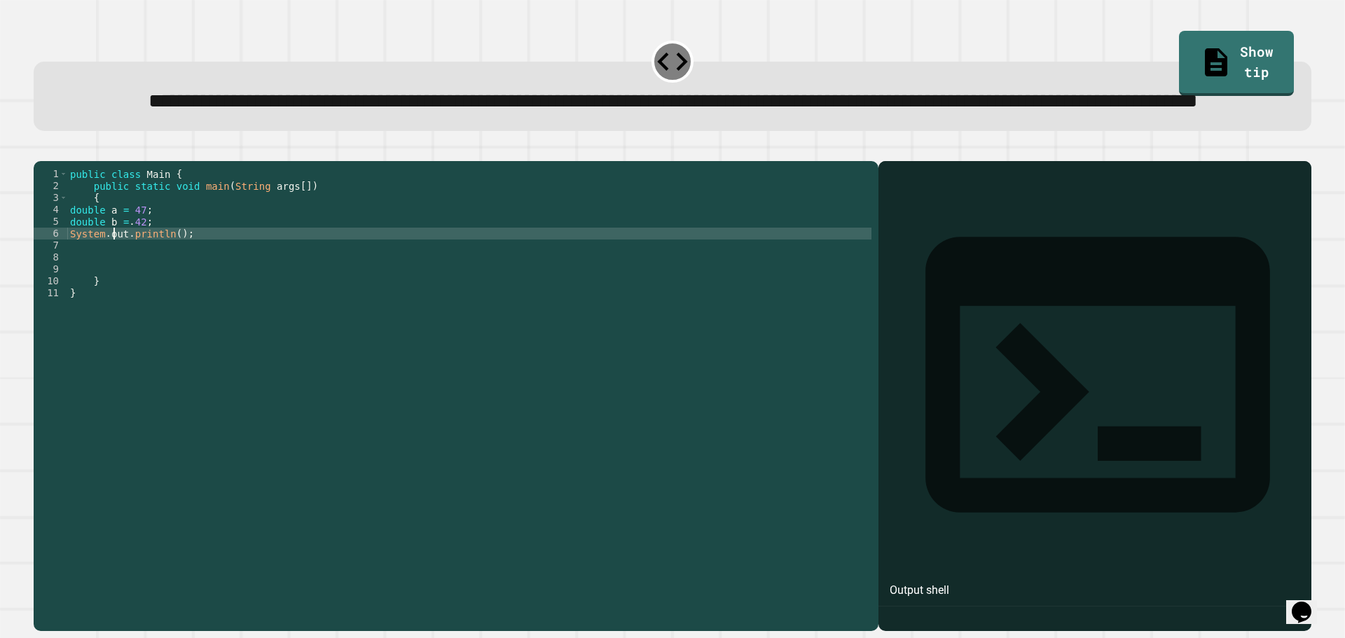
click at [172, 285] on div "public class Main { public static void main ( String args [ ]) { double a = 47 …" at bounding box center [469, 364] width 804 height 393
click at [41, 150] on icon "button" at bounding box center [41, 150] width 0 height 0
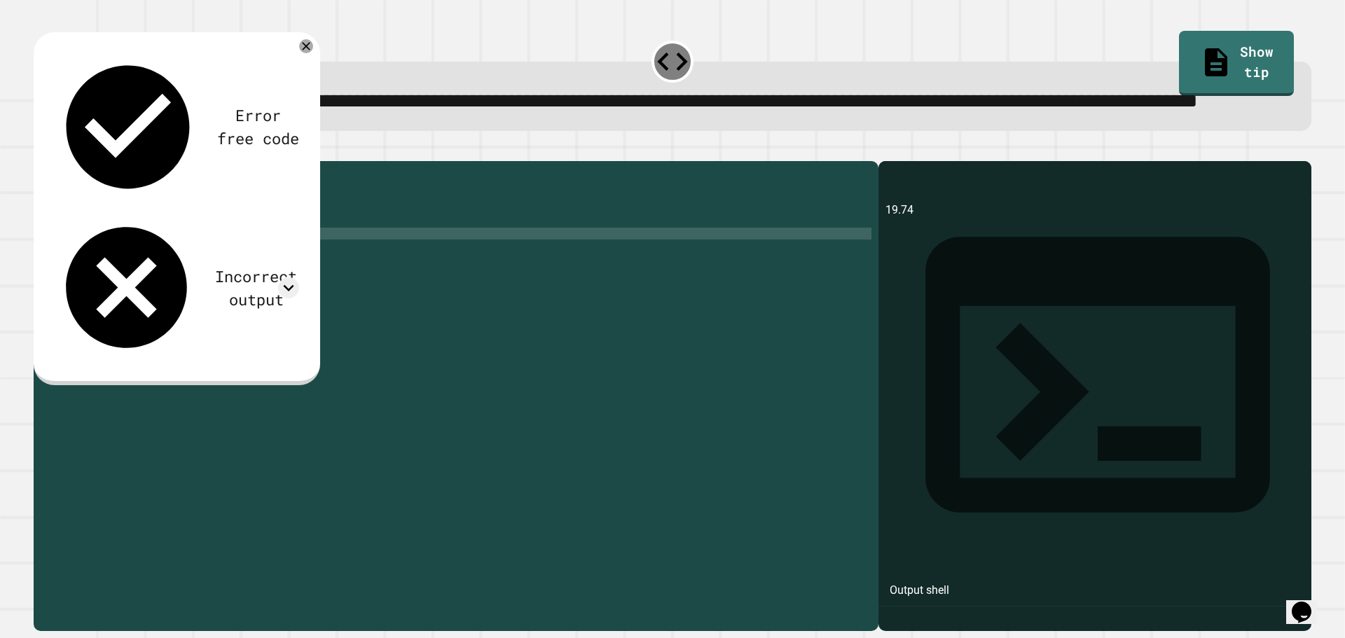
click at [200, 291] on div "public class Main { public static void main ( String args [ ]) { double a = 47 …" at bounding box center [469, 364] width 804 height 393
type textarea "**********"
click at [41, 161] on div at bounding box center [673, 152] width 1278 height 17
click at [41, 150] on icon "button" at bounding box center [41, 150] width 0 height 0
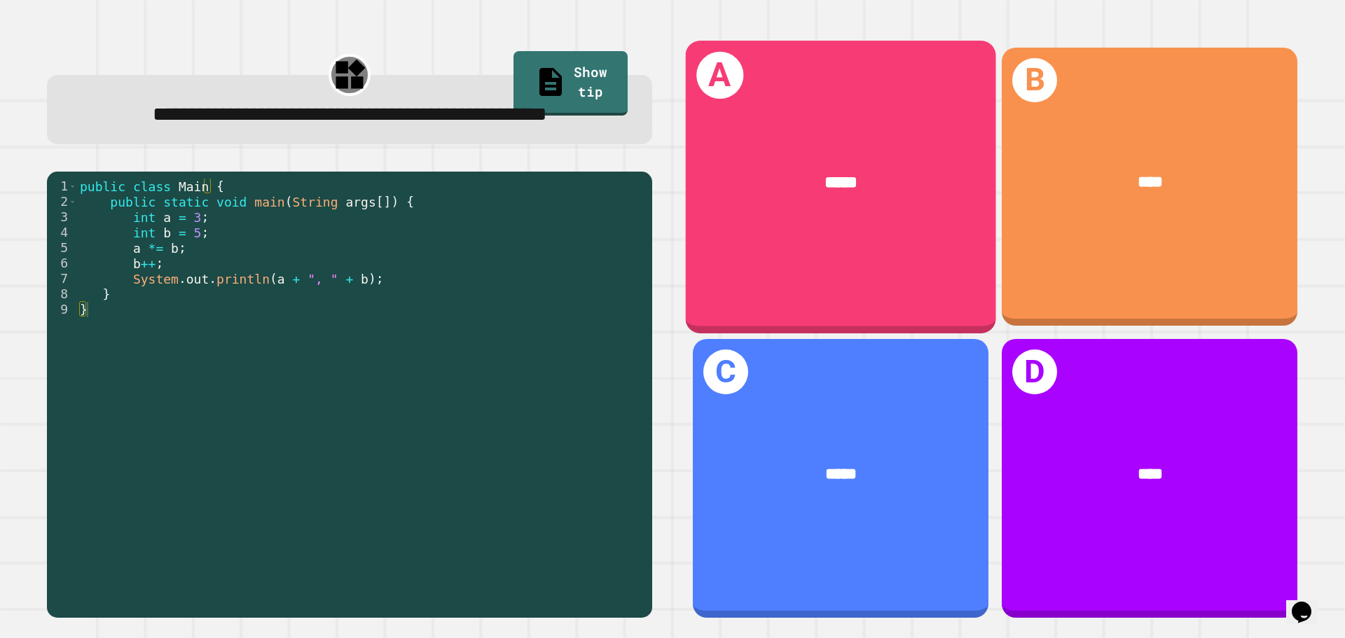
click at [826, 231] on div "A *****" at bounding box center [841, 187] width 310 height 292
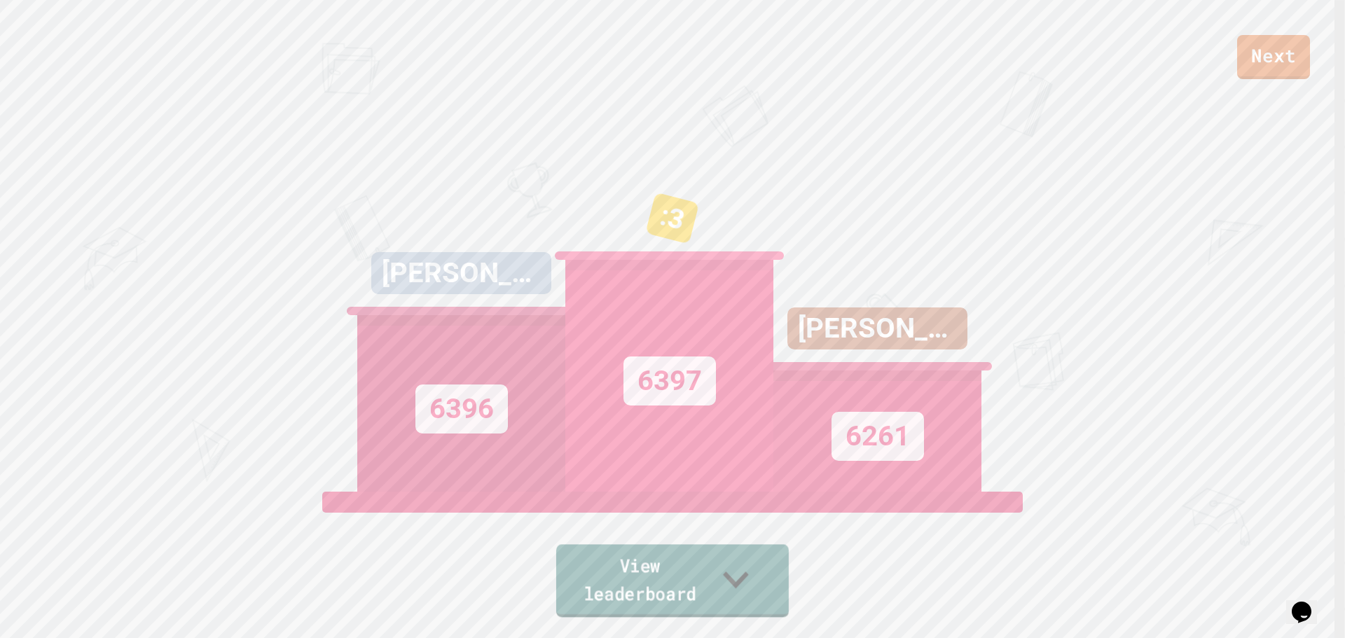
click at [748, 585] on icon at bounding box center [736, 579] width 51 height 55
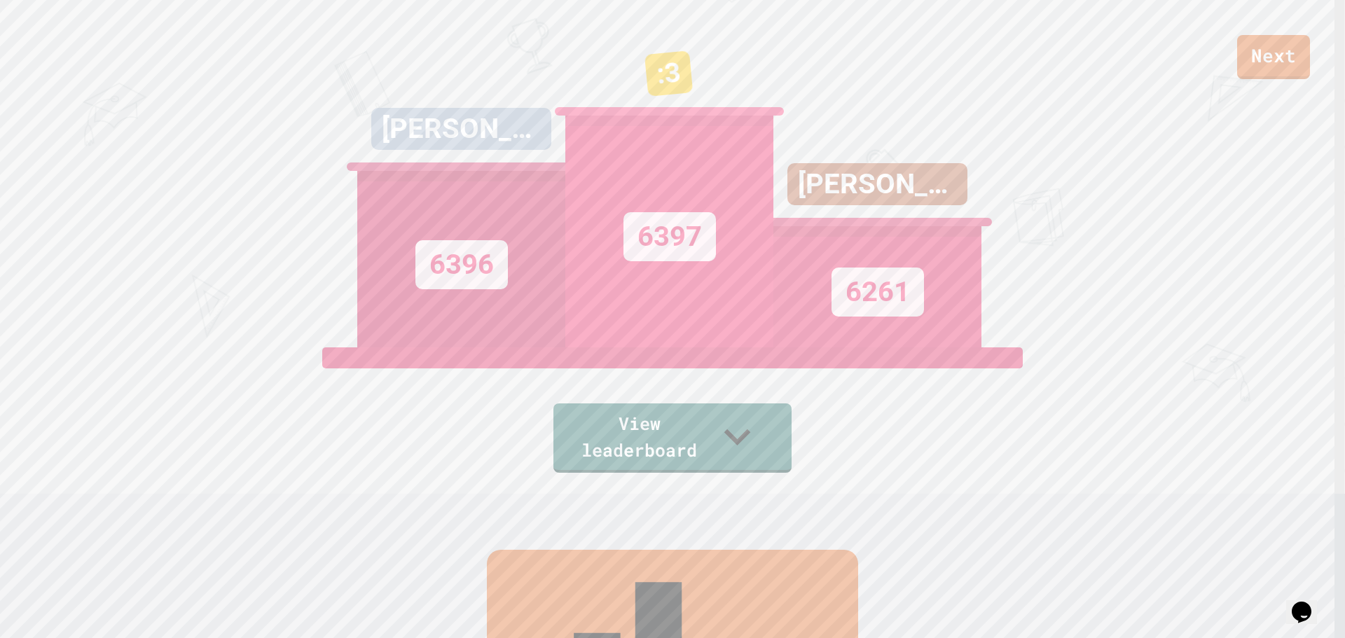
scroll to position [0, 0]
